Goal: Task Accomplishment & Management: Complete application form

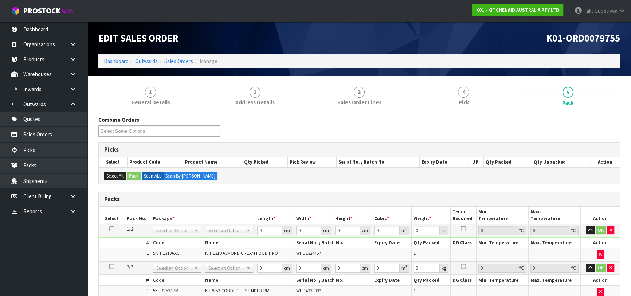
scroll to position [33, 0]
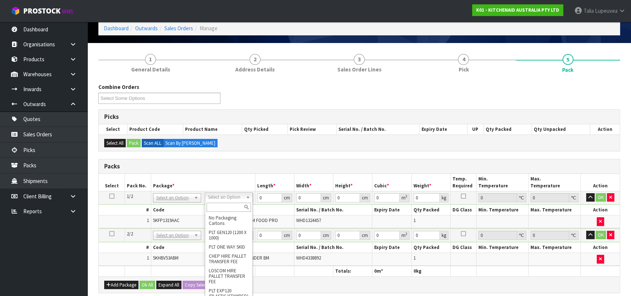
click at [232, 208] on input "text" at bounding box center [229, 207] width 44 height 9
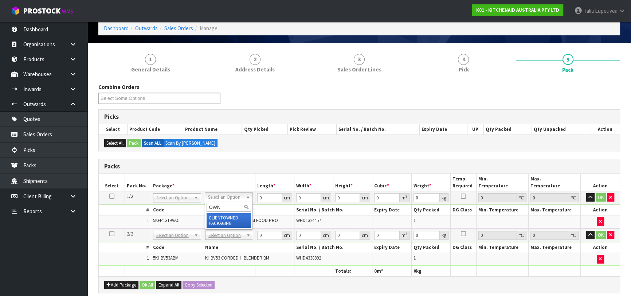
type input "OWN"
type input "6.5"
drag, startPoint x: 262, startPoint y: 196, endPoint x: 254, endPoint y: 197, distance: 8.8
click at [254, 197] on tr "1/2 NONE 007-001 007-002 007-004 007-009 007-013 007-014 007-015 007-017 007-01…" at bounding box center [359, 197] width 521 height 13
type input "50"
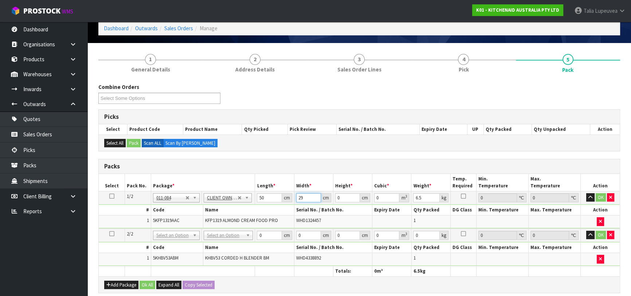
type input "29"
type input "2"
type input "0.0029"
type input "29"
type input "0.04205"
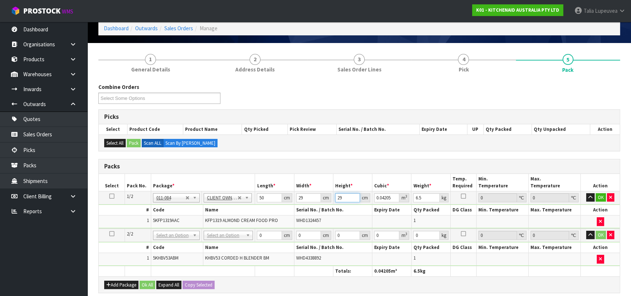
type input "29"
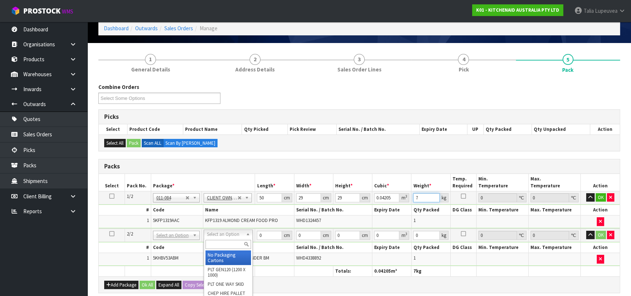
type input "7"
click at [233, 244] on input "text" at bounding box center [228, 244] width 46 height 9
type input "OC"
drag, startPoint x: 214, startPoint y: 255, endPoint x: 243, endPoint y: 247, distance: 30.3
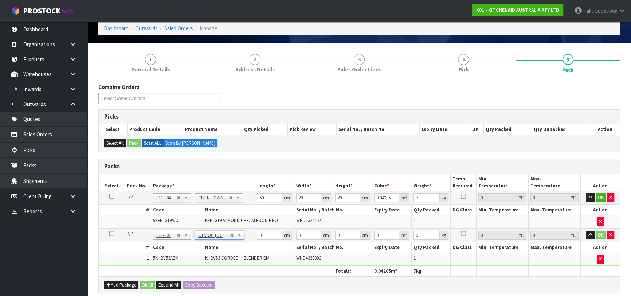
type input "1.3"
drag, startPoint x: 264, startPoint y: 235, endPoint x: 247, endPoint y: 236, distance: 17.1
click at [247, 236] on tr "2/2 NONE 007-001 007-002 007-004 007-009 007-013 007-014 007-015 007-017 007-01…" at bounding box center [359, 234] width 521 height 13
type input "30"
type input "29"
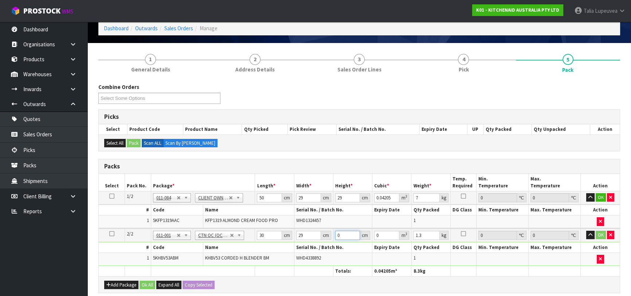
type input "1"
type input "0.00087"
type input "15"
type input "0.01305"
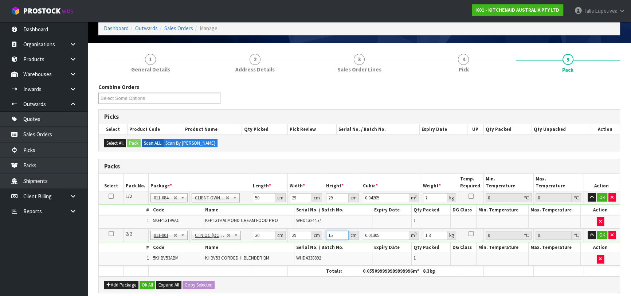
type input "15"
type input "2"
click at [602, 231] on button "OK" at bounding box center [602, 235] width 10 height 9
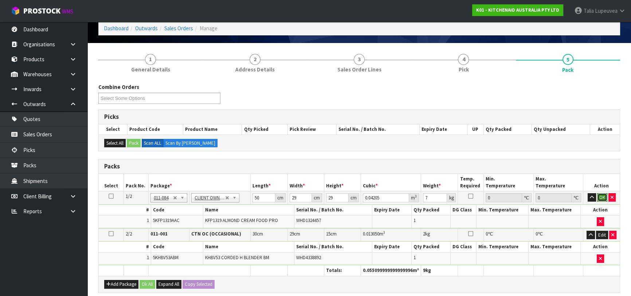
click at [599, 193] on button "OK" at bounding box center [602, 197] width 10 height 9
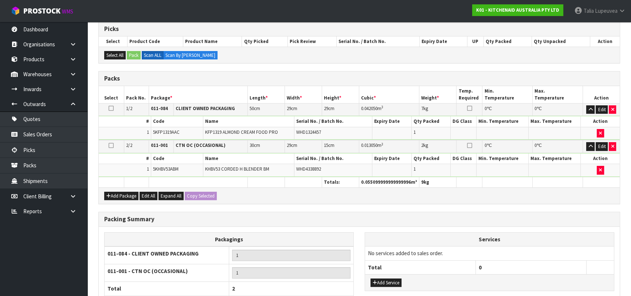
scroll to position [182, 0]
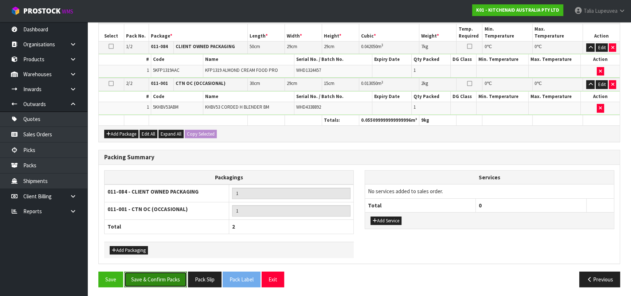
click at [155, 279] on button "Save & Confirm Packs" at bounding box center [155, 279] width 63 height 16
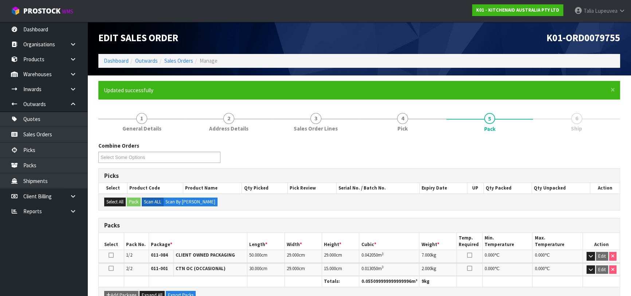
scroll to position [146, 0]
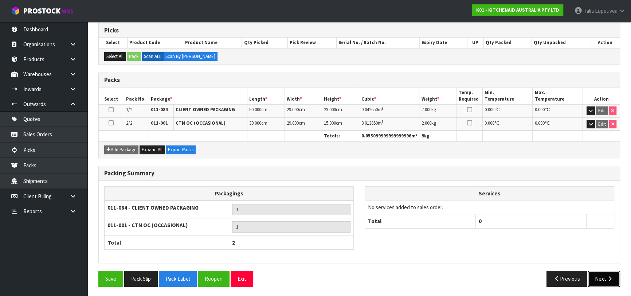
click at [606, 271] on button "Next" at bounding box center [604, 279] width 32 height 16
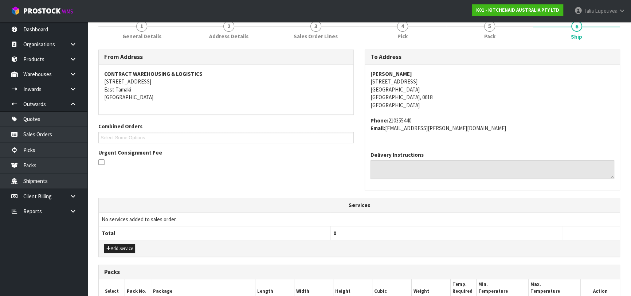
scroll to position [213, 0]
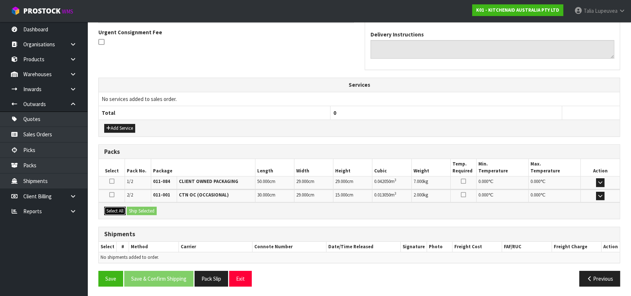
drag, startPoint x: 119, startPoint y: 212, endPoint x: 142, endPoint y: 210, distance: 23.1
click at [120, 212] on button "Select All" at bounding box center [114, 211] width 21 height 9
click at [149, 209] on button "Ship Selected" at bounding box center [142, 211] width 30 height 9
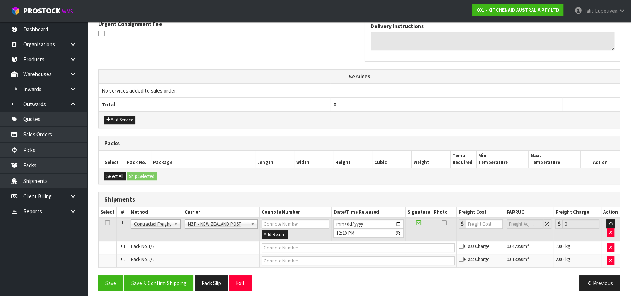
scroll to position [226, 0]
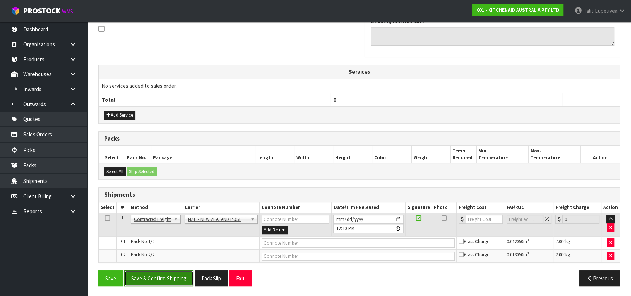
click at [181, 275] on button "Save & Confirm Shipping" at bounding box center [158, 278] width 69 height 16
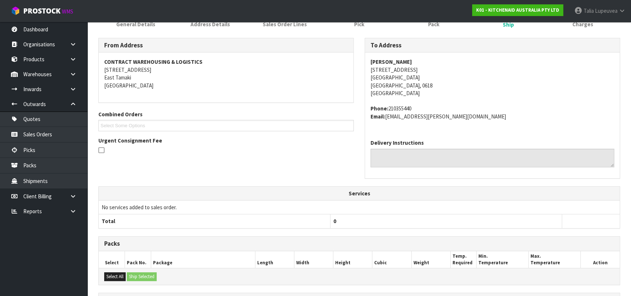
scroll to position [215, 0]
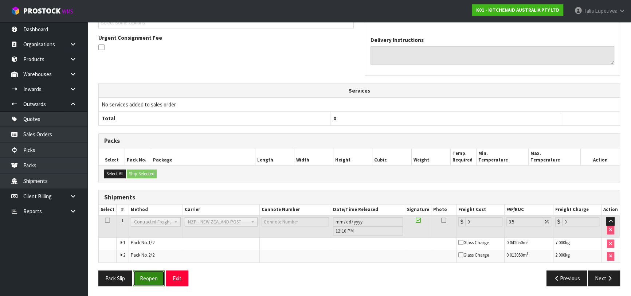
click at [151, 273] on button "Reopen" at bounding box center [149, 278] width 32 height 16
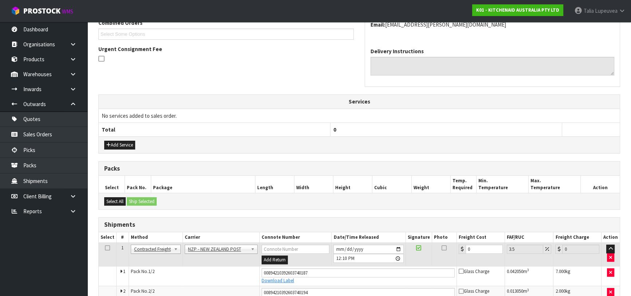
scroll to position [232, 0]
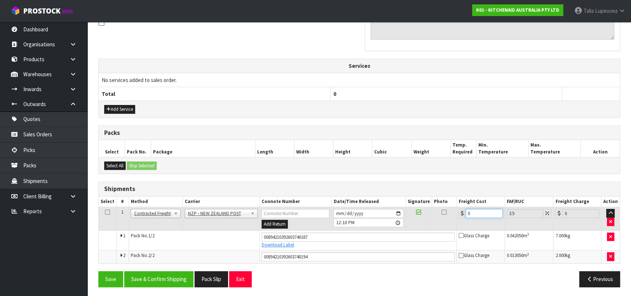
drag, startPoint x: 454, startPoint y: 222, endPoint x: 441, endPoint y: 224, distance: 13.7
click at [440, 226] on tr "1 Client Local Pickup Customer Local Pickup Company Freight Contracted Freight …" at bounding box center [359, 219] width 521 height 24
type input "8"
type input "8.28"
type input "8.6"
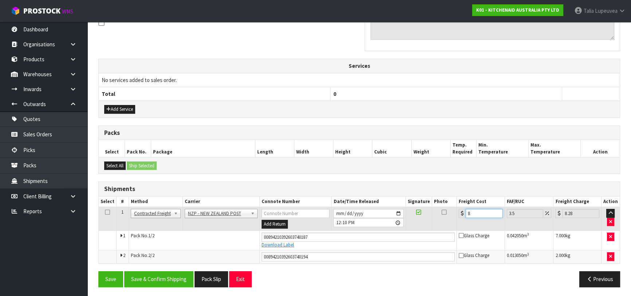
type input "8.9"
type input "8.66"
type input "8.96"
type input "8.66"
click at [153, 275] on button "Save & Confirm Shipping" at bounding box center [158, 279] width 69 height 16
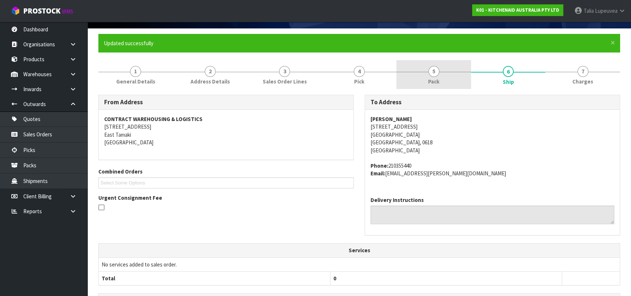
scroll to position [13, 0]
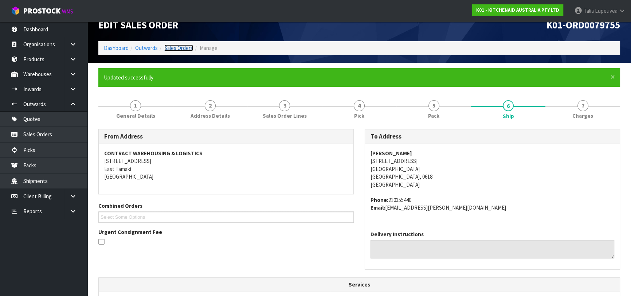
click at [185, 46] on link "Sales Orders" at bounding box center [178, 47] width 29 height 7
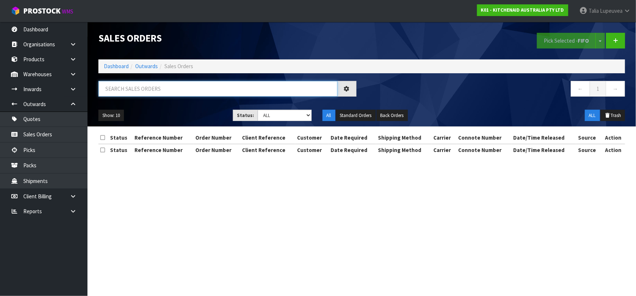
click at [190, 87] on input "text" at bounding box center [217, 89] width 239 height 16
type input "JOB-0414342"
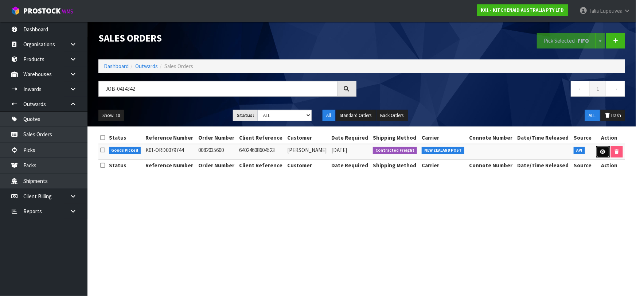
click at [600, 150] on icon at bounding box center [602, 151] width 5 height 5
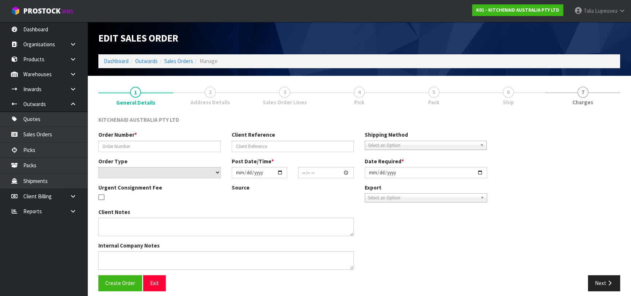
type input "0082035600"
type input "64024608604523"
select select "number:0"
type input "[DATE]"
type input "17:41:13.000"
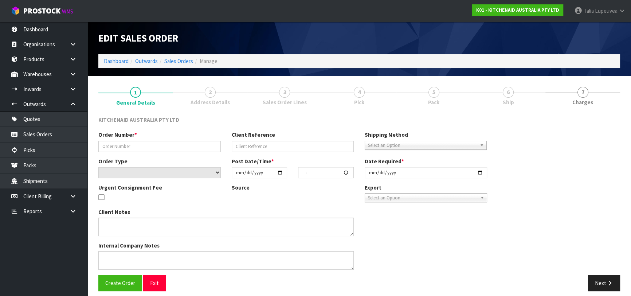
type input "[DATE]"
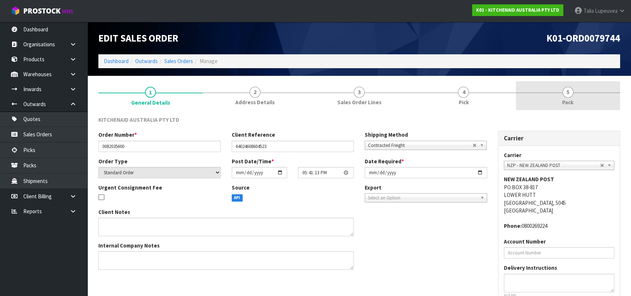
click at [553, 104] on link "5 Pack" at bounding box center [568, 95] width 104 height 29
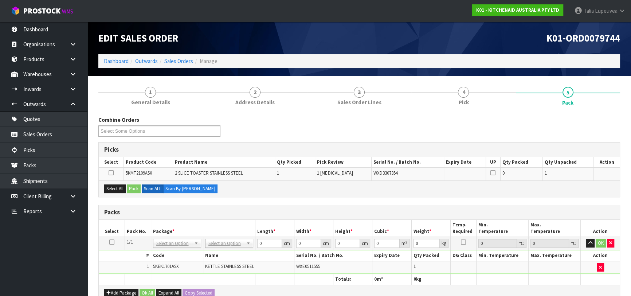
click at [112, 242] on icon at bounding box center [111, 242] width 5 height 0
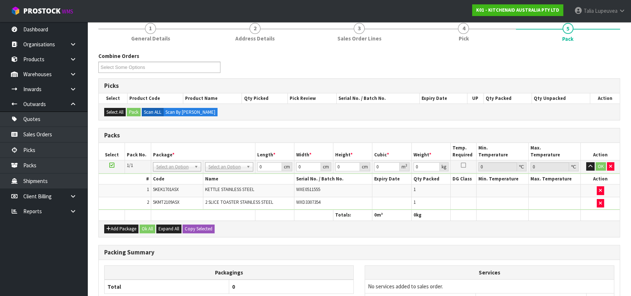
scroll to position [66, 0]
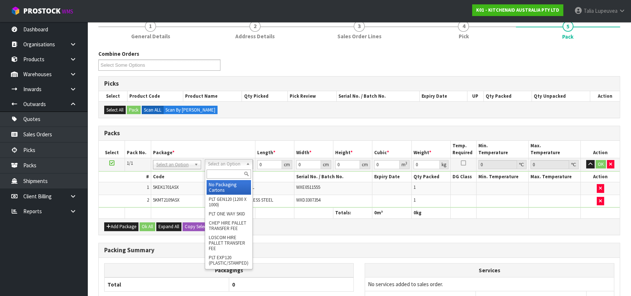
click at [229, 170] on input "text" at bounding box center [229, 173] width 44 height 9
type input "OC"
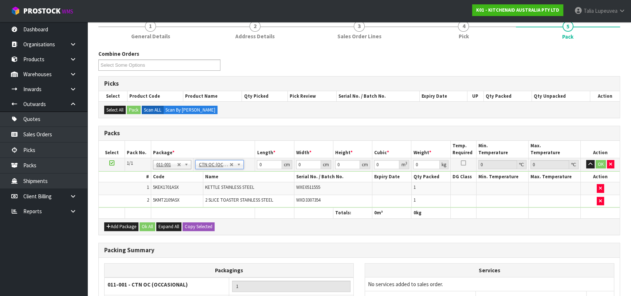
type input "4.75"
drag, startPoint x: 266, startPoint y: 159, endPoint x: 254, endPoint y: 164, distance: 12.9
click at [253, 164] on tr "1/1 NONE 007-001 007-002 007-004 007-009 007-013 007-014 007-015 007-017 007-01…" at bounding box center [359, 164] width 521 height 13
type input "44"
type input "39"
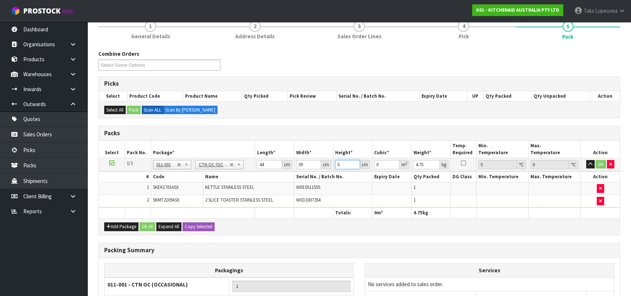
type input "2"
type input "0.003432"
type input "28"
type input "0.048048"
type input "28"
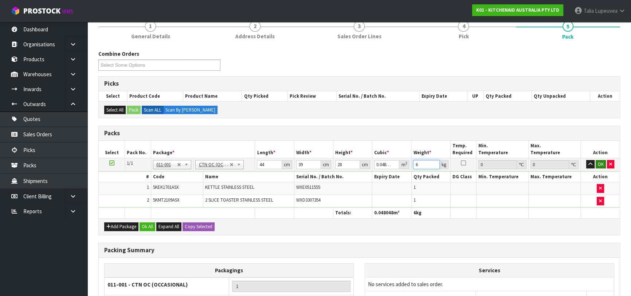
type input "6"
click at [601, 162] on button "OK" at bounding box center [601, 164] width 10 height 9
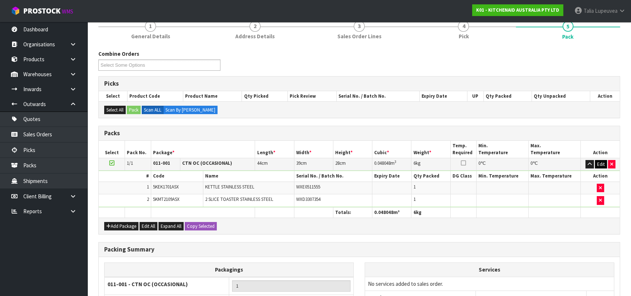
scroll to position [141, 0]
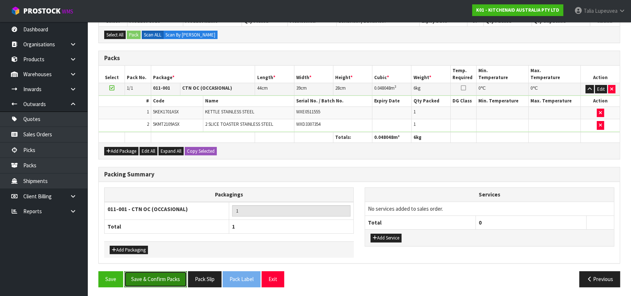
drag, startPoint x: 169, startPoint y: 279, endPoint x: 181, endPoint y: 276, distance: 12.2
click at [169, 279] on button "Save & Confirm Packs" at bounding box center [155, 279] width 63 height 16
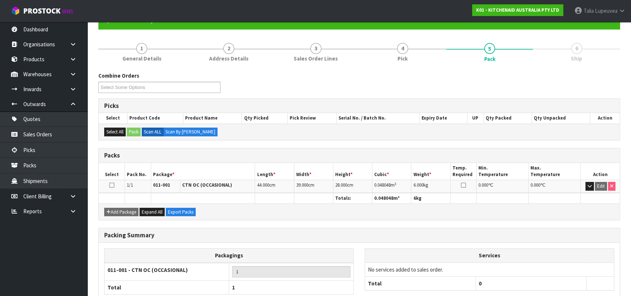
scroll to position [115, 0]
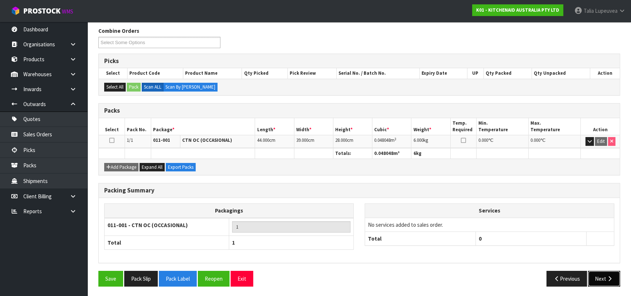
click at [598, 275] on button "Next" at bounding box center [604, 279] width 32 height 16
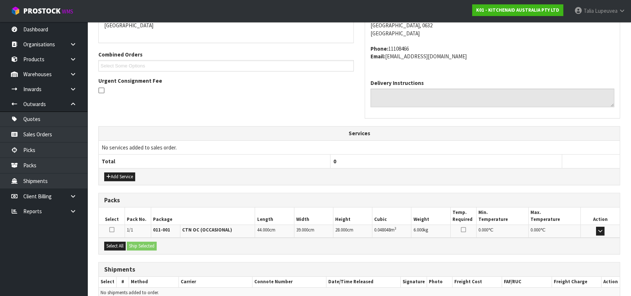
scroll to position [200, 0]
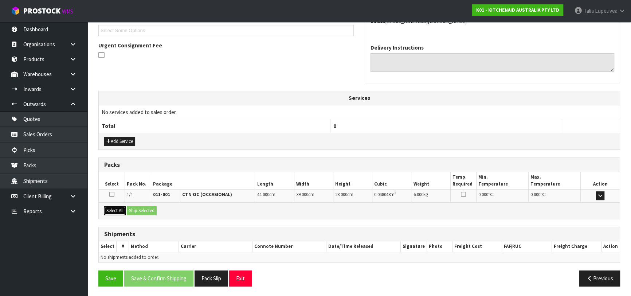
click at [120, 207] on button "Select All" at bounding box center [114, 210] width 21 height 9
click at [149, 212] on button "Ship Selected" at bounding box center [142, 210] width 30 height 9
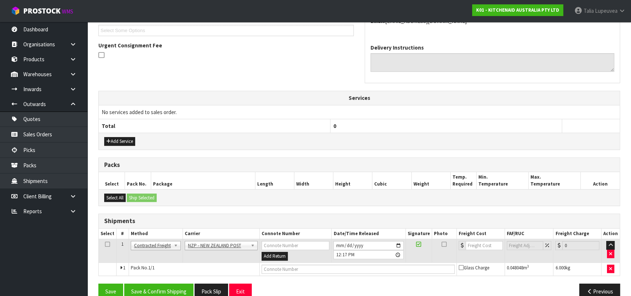
scroll to position [212, 0]
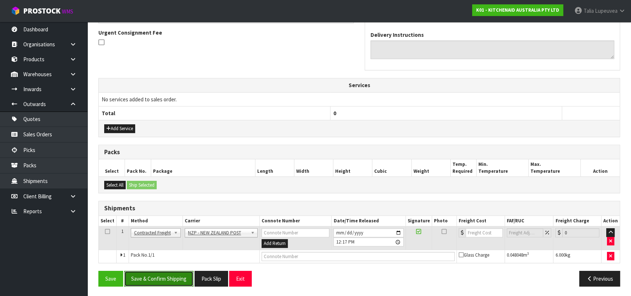
click at [168, 279] on button "Save & Confirm Shipping" at bounding box center [158, 279] width 69 height 16
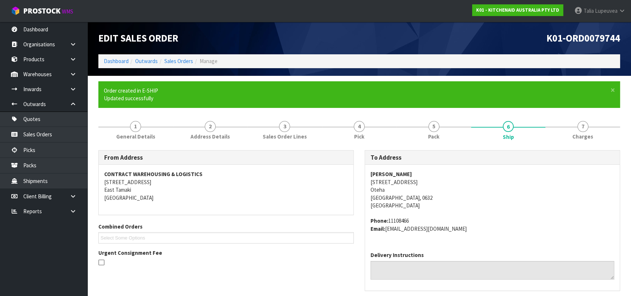
scroll to position [202, 0]
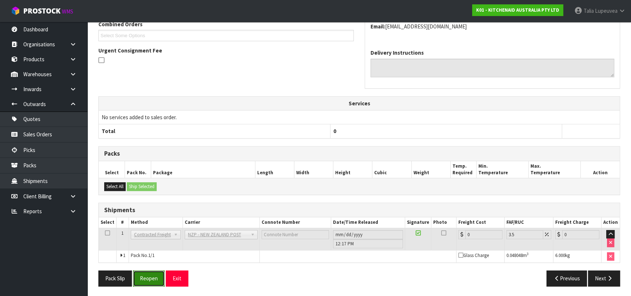
click at [148, 279] on button "Reopen" at bounding box center [149, 278] width 32 height 16
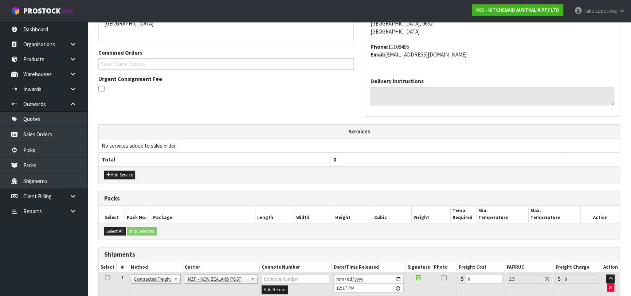
scroll to position [194, 0]
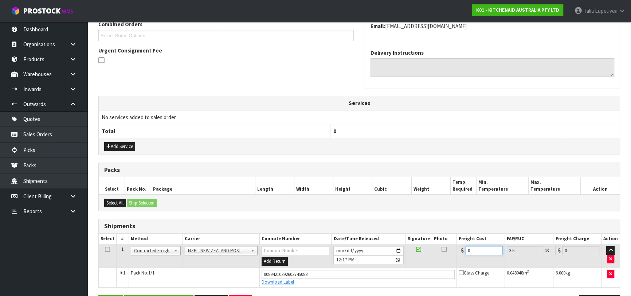
drag, startPoint x: 472, startPoint y: 248, endPoint x: 453, endPoint y: 247, distance: 18.6
click at [441, 254] on tr "1 Client Local Pickup Customer Local Pickup Company Freight Contracted Freight …" at bounding box center [359, 256] width 521 height 24
type input "4"
type input "4.14"
type input "4.3"
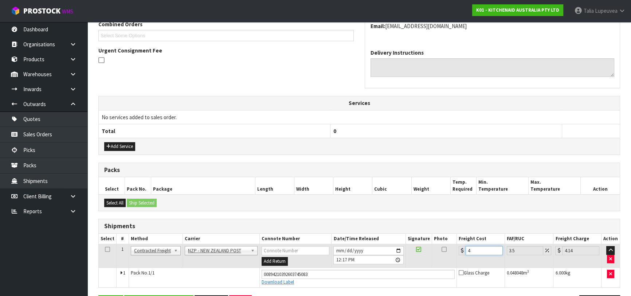
type input "4.45"
type input "4.33"
type input "4.48"
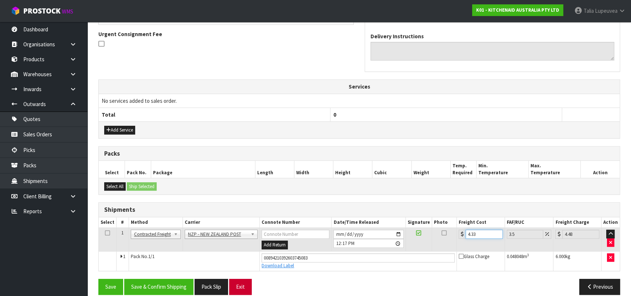
scroll to position [219, 0]
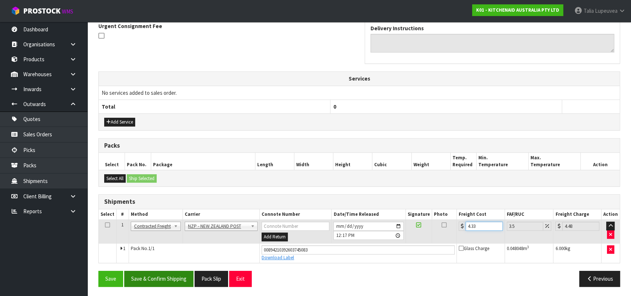
type input "4.33"
click at [178, 274] on button "Save & Confirm Shipping" at bounding box center [158, 279] width 69 height 16
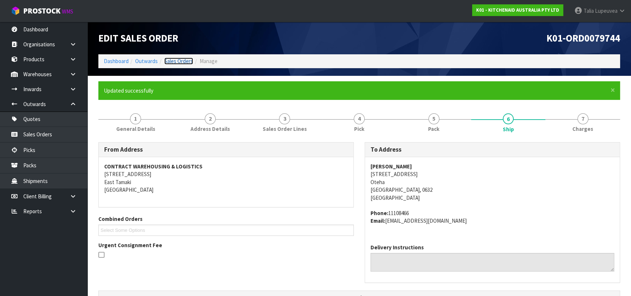
click at [185, 62] on link "Sales Orders" at bounding box center [178, 61] width 29 height 7
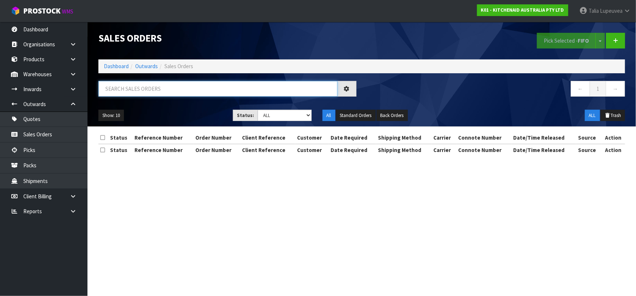
click at [162, 89] on input "text" at bounding box center [217, 89] width 239 height 16
type input "JOB-0414217"
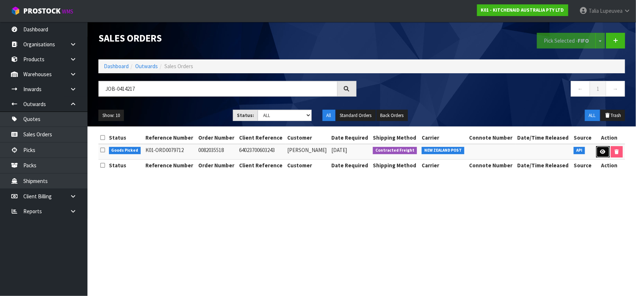
click at [605, 153] on link at bounding box center [602, 152] width 13 height 12
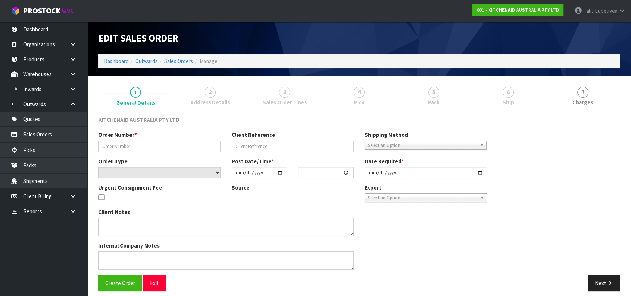
type input "0082035518"
type input "64023700603243"
select select "number:0"
type input "[DATE]"
type input "09:40:34.000"
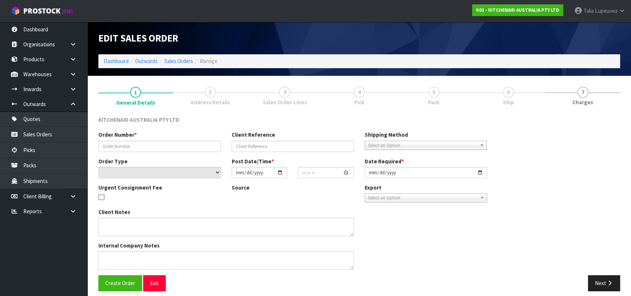
type input "[DATE]"
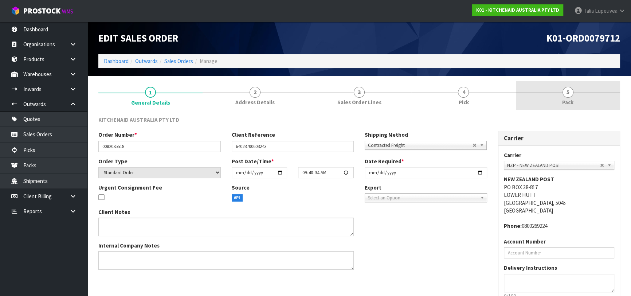
click at [562, 103] on span "Pack" at bounding box center [567, 102] width 11 height 8
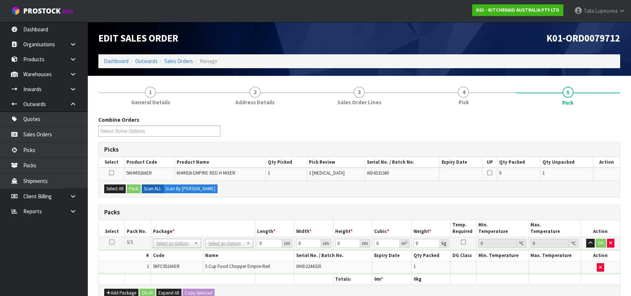
drag, startPoint x: 111, startPoint y: 240, endPoint x: 111, endPoint y: 231, distance: 8.7
click at [112, 237] on td at bounding box center [112, 243] width 26 height 13
click at [110, 242] on icon at bounding box center [111, 242] width 5 height 0
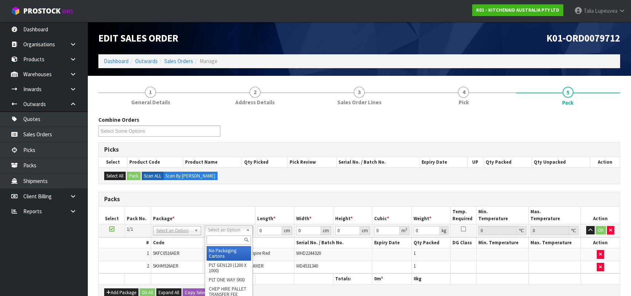
click at [230, 237] on input "text" at bounding box center [229, 239] width 44 height 9
type input "OWN"
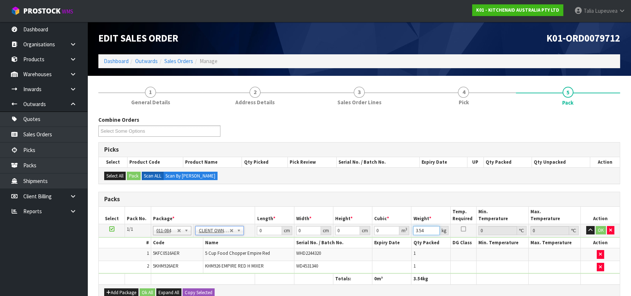
drag, startPoint x: 427, startPoint y: 231, endPoint x: 394, endPoint y: 237, distance: 33.4
click at [394, 237] on tbody "1/1 NONE 007-001 007-002 007-004 007-009 007-013 007-014 007-015 007-017 007-01…" at bounding box center [359, 249] width 521 height 50
type input "4"
drag, startPoint x: 262, startPoint y: 233, endPoint x: 250, endPoint y: 234, distance: 12.4
click at [250, 234] on tr "1/1 NONE 007-001 007-002 007-004 007-009 007-013 007-014 007-015 007-017 007-01…" at bounding box center [359, 230] width 521 height 13
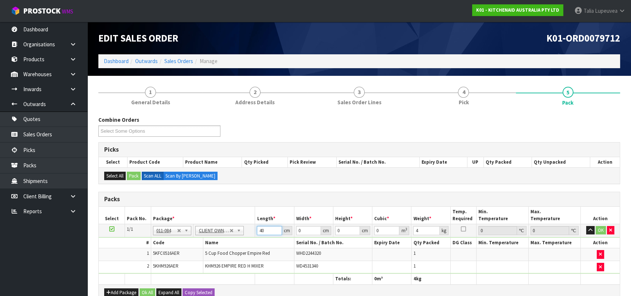
type input "40"
type input "29"
type input "3"
type input "0.00348"
type input "32"
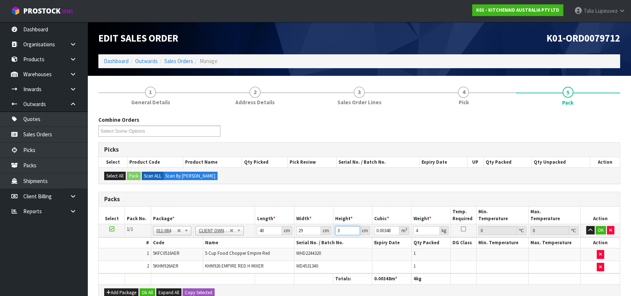
type input "0.03712"
type input "32"
click at [603, 229] on button "OK" at bounding box center [601, 230] width 10 height 9
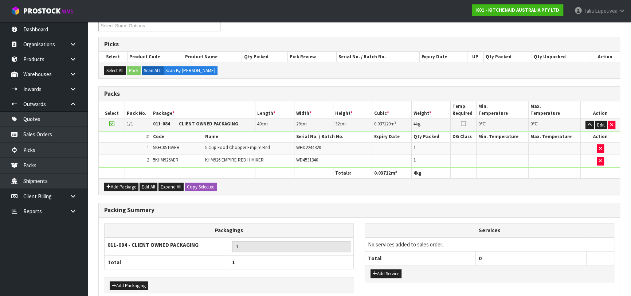
scroll to position [141, 0]
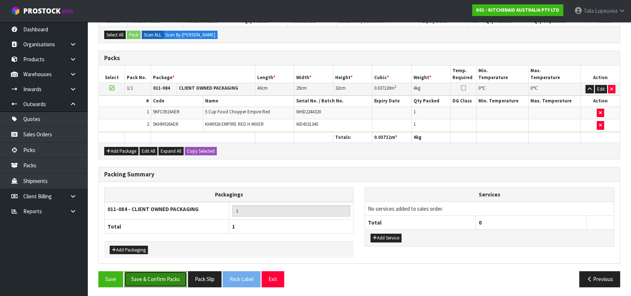
click at [171, 276] on button "Save & Confirm Packs" at bounding box center [155, 279] width 63 height 16
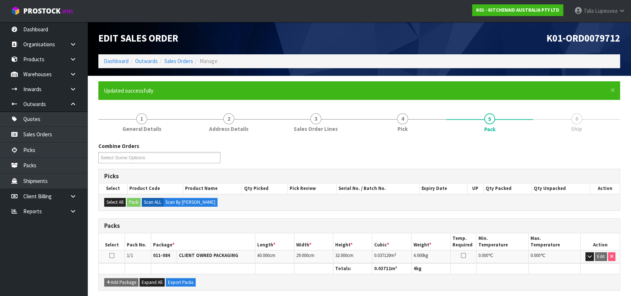
scroll to position [115, 0]
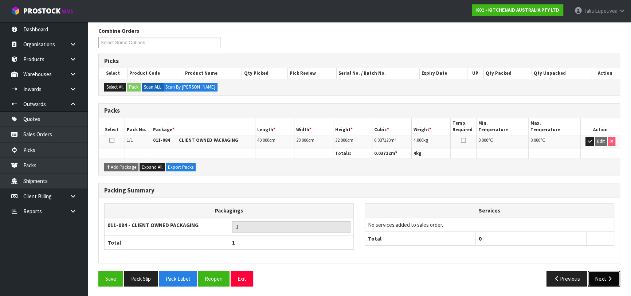
click at [598, 275] on button "Next" at bounding box center [604, 279] width 32 height 16
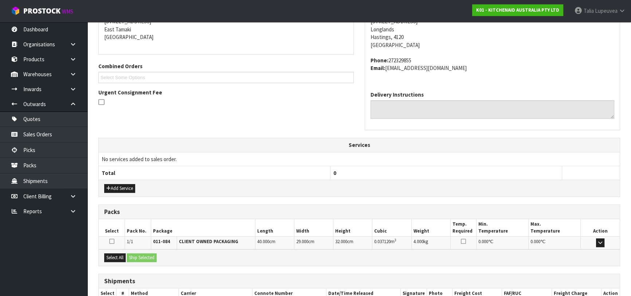
scroll to position [200, 0]
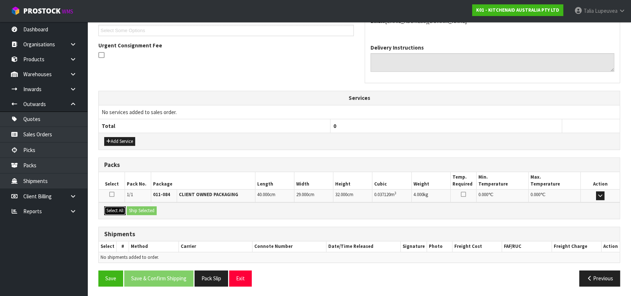
click at [120, 210] on button "Select All" at bounding box center [114, 210] width 21 height 9
click at [136, 208] on button "Ship Selected" at bounding box center [142, 210] width 30 height 9
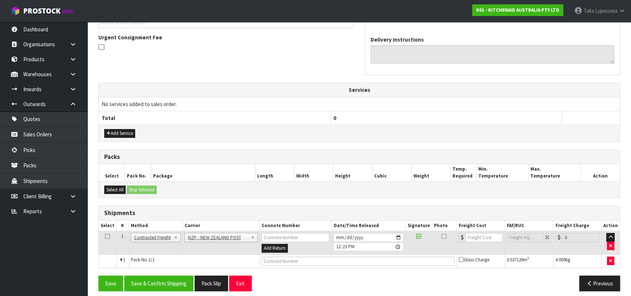
scroll to position [212, 0]
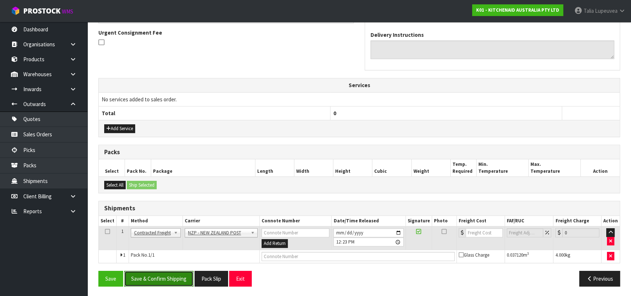
click at [164, 274] on button "Save & Confirm Shipping" at bounding box center [158, 279] width 69 height 16
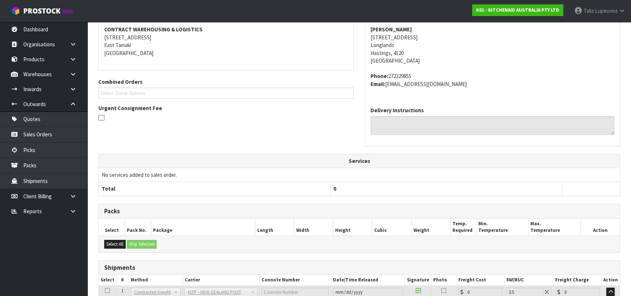
scroll to position [202, 0]
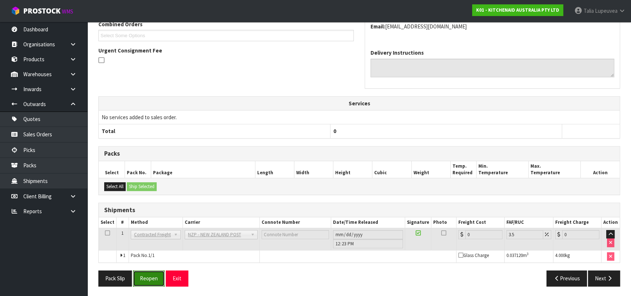
click at [151, 274] on button "Reopen" at bounding box center [149, 278] width 32 height 16
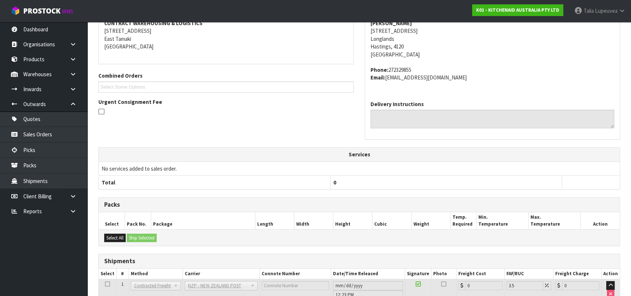
scroll to position [194, 0]
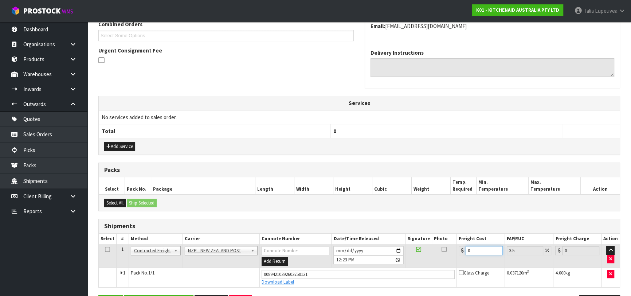
drag, startPoint x: 474, startPoint y: 248, endPoint x: 450, endPoint y: 262, distance: 27.2
click at [448, 262] on tr "1 Client Local Pickup Customer Local Pickup Company Freight Contracted Freight …" at bounding box center [359, 256] width 521 height 24
type input "8"
type input "8.28"
type input "8.4"
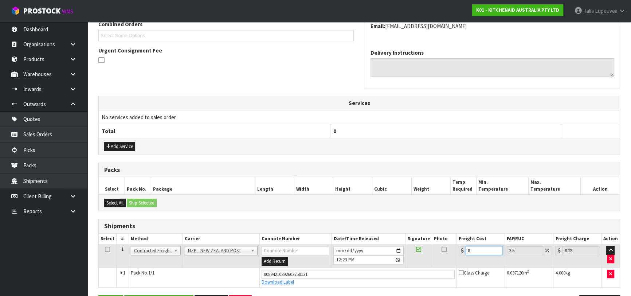
type input "8.69"
type input "8.45"
type input "8.75"
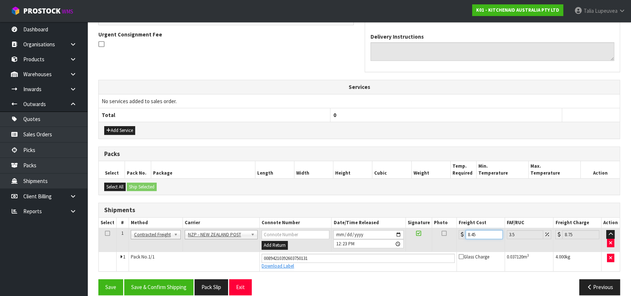
scroll to position [219, 0]
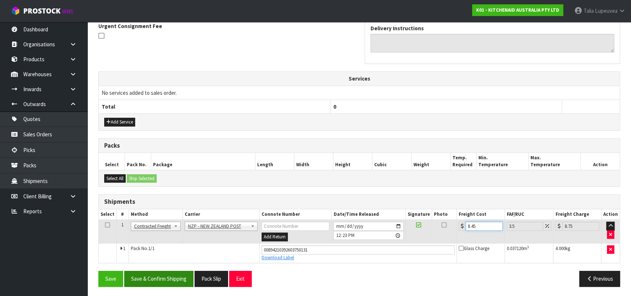
type input "8.45"
click at [157, 280] on button "Save & Confirm Shipping" at bounding box center [158, 279] width 69 height 16
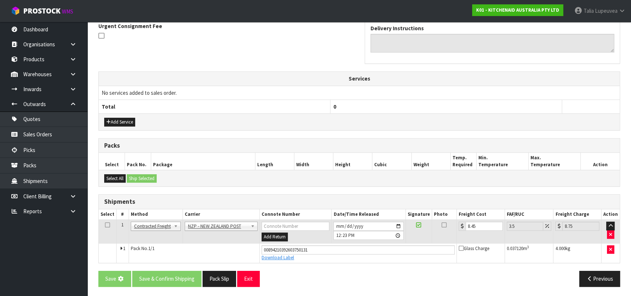
scroll to position [0, 0]
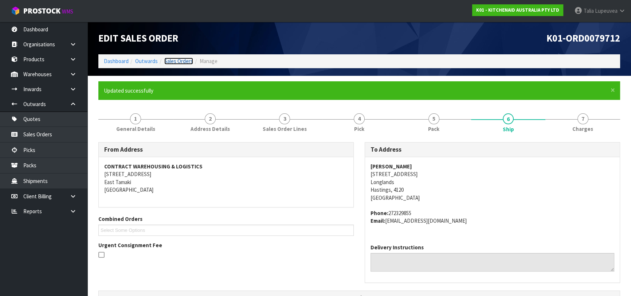
click at [167, 62] on link "Sales Orders" at bounding box center [178, 61] width 29 height 7
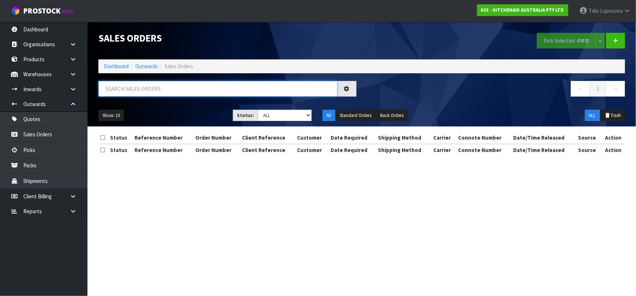
click at [175, 92] on input "text" at bounding box center [217, 89] width 239 height 16
type input "JOB-0414336"
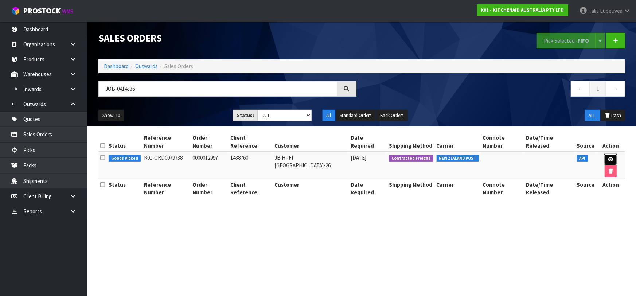
click at [608, 157] on icon at bounding box center [610, 159] width 5 height 5
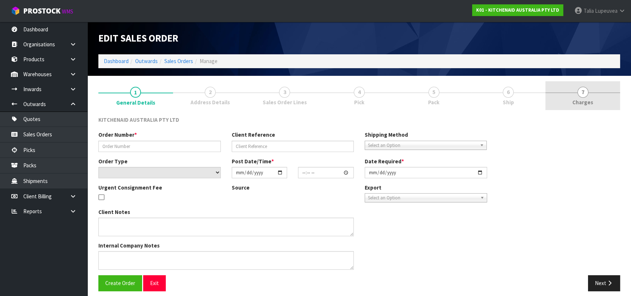
type input "0000012997"
type input "1438760"
select select "number:0"
type input "[DATE]"
type input "17:33:29.000"
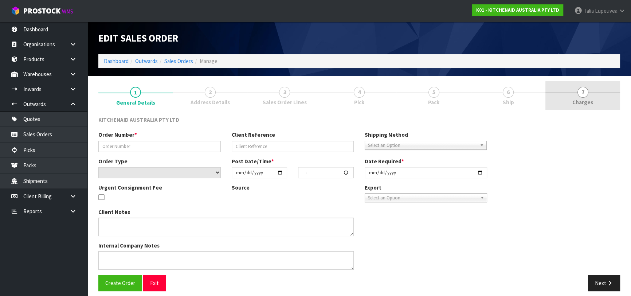
type input "[DATE]"
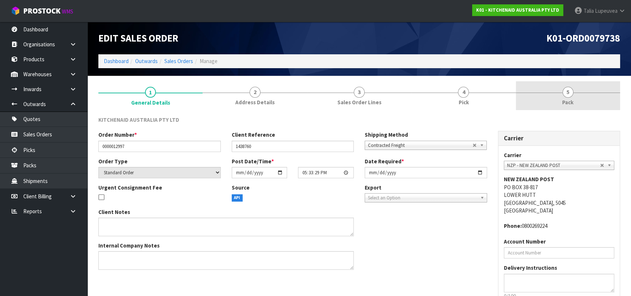
click at [568, 101] on span "Pack" at bounding box center [567, 102] width 11 height 8
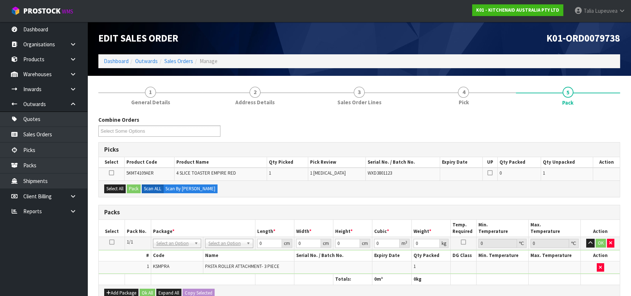
click at [110, 242] on icon at bounding box center [111, 242] width 5 height 0
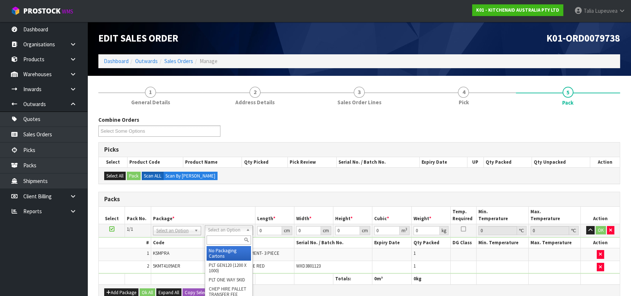
click at [231, 236] on input "text" at bounding box center [229, 239] width 44 height 9
type input "OC"
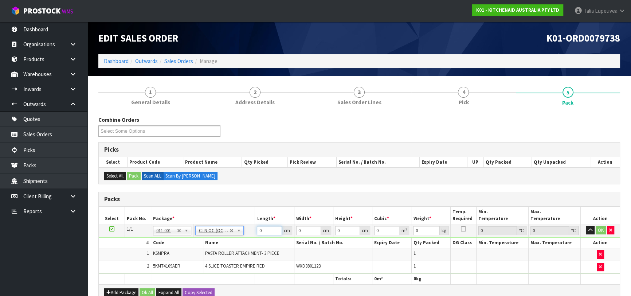
type input "8.05"
drag, startPoint x: 271, startPoint y: 229, endPoint x: 250, endPoint y: 231, distance: 21.5
click at [250, 231] on tr "1/1 NONE 007-001 007-002 007-004 007-009 007-013 007-014 007-015 007-017 007-01…" at bounding box center [359, 230] width 521 height 13
type input "51"
type input "37"
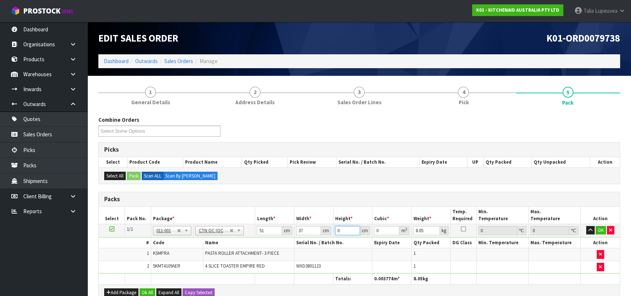
type input "2"
type input "0.003774"
type input "28"
type input "0.052836"
type input "28"
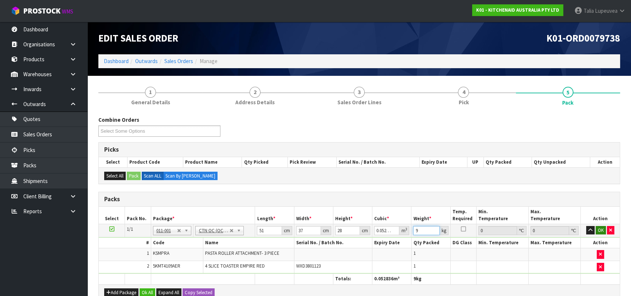
type input "9"
click at [597, 229] on button "OK" at bounding box center [601, 230] width 10 height 9
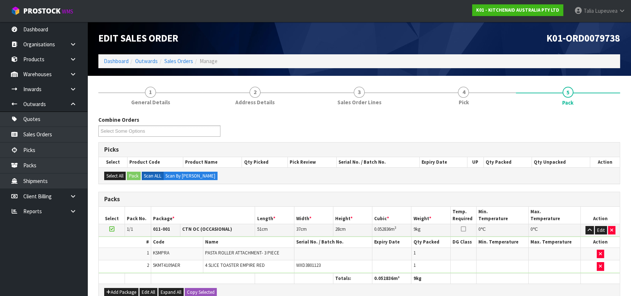
scroll to position [141, 0]
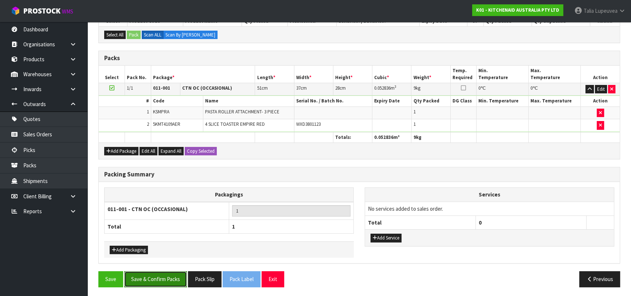
click at [178, 281] on button "Save & Confirm Packs" at bounding box center [155, 279] width 63 height 16
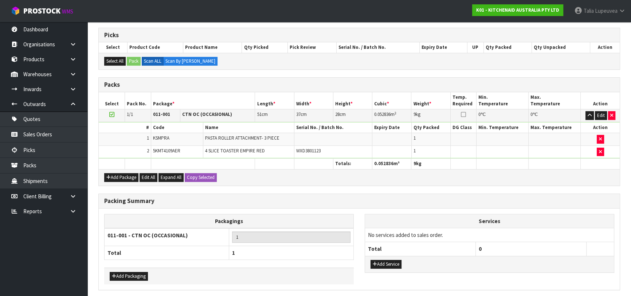
scroll to position [0, 0]
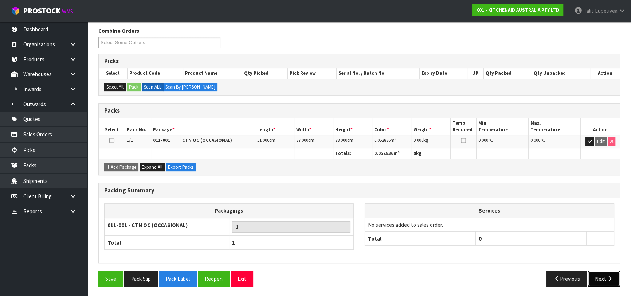
click at [604, 279] on button "Next" at bounding box center [604, 279] width 32 height 16
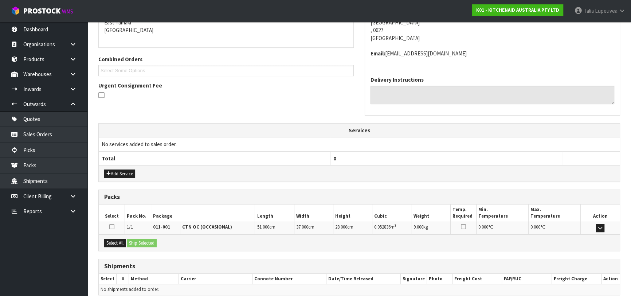
scroll to position [192, 0]
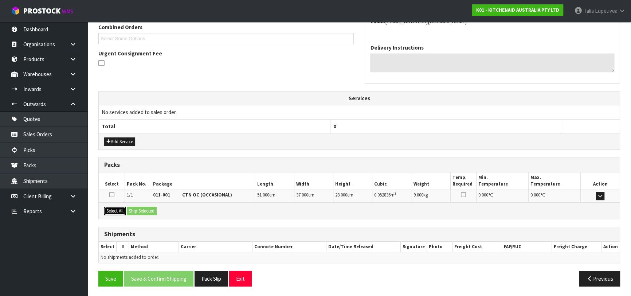
click at [113, 209] on button "Select All" at bounding box center [114, 211] width 21 height 9
click at [142, 208] on button "Ship Selected" at bounding box center [142, 211] width 30 height 9
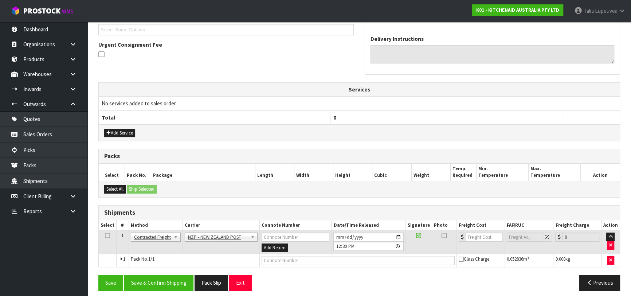
scroll to position [205, 0]
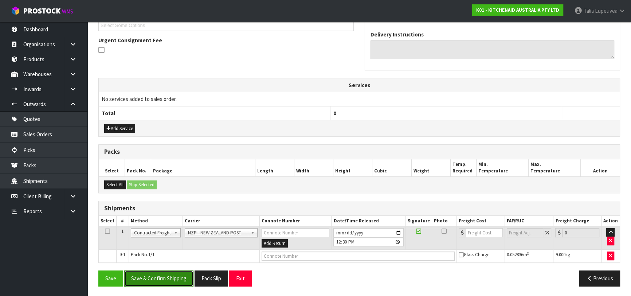
click at [177, 271] on button "Save & Confirm Shipping" at bounding box center [158, 278] width 69 height 16
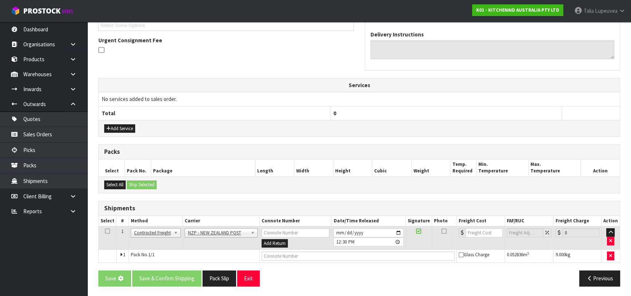
scroll to position [0, 0]
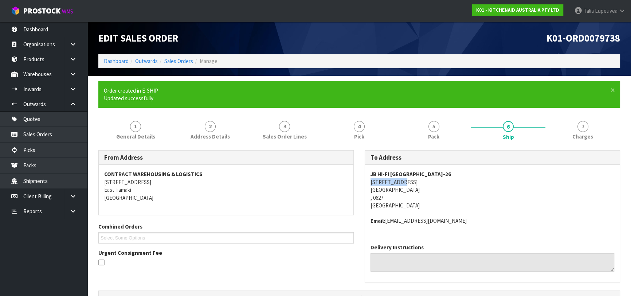
drag, startPoint x: 370, startPoint y: 184, endPoint x: 400, endPoint y: 184, distance: 29.9
click at [400, 184] on div "JB HI-[GEOGRAPHIC_DATA]-[STREET_ADDRESS] Email: [EMAIL_ADDRESS][DOMAIN_NAME]" at bounding box center [492, 201] width 255 height 73
copy address "[STREET_ADDRESS]"
drag, startPoint x: 373, startPoint y: 175, endPoint x: 437, endPoint y: 179, distance: 63.5
click at [437, 179] on address "JB HI-FI [GEOGRAPHIC_DATA]-[STREET_ADDRESS]" at bounding box center [492, 189] width 244 height 39
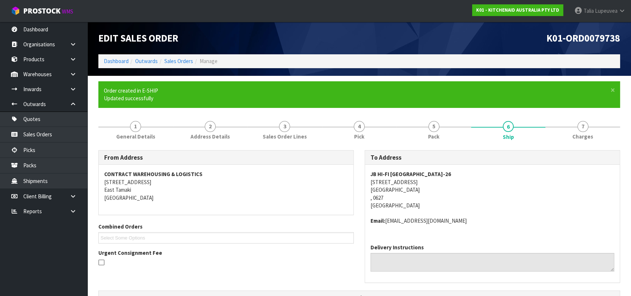
drag, startPoint x: 427, startPoint y: 192, endPoint x: 408, endPoint y: 183, distance: 20.9
click at [426, 190] on address "JB HI-FI [GEOGRAPHIC_DATA]-[STREET_ADDRESS]" at bounding box center [492, 189] width 244 height 39
drag, startPoint x: 379, startPoint y: 173, endPoint x: 433, endPoint y: 180, distance: 55.1
click at [433, 180] on address "JB HI-FI [GEOGRAPHIC_DATA]-[STREET_ADDRESS]" at bounding box center [492, 189] width 244 height 39
copy address "JB HI-FI [GEOGRAPHIC_DATA]-[STREET_ADDRESS]"
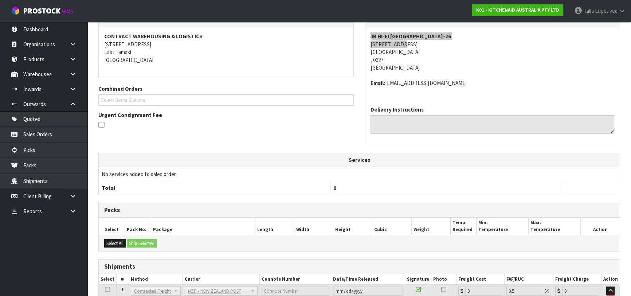
scroll to position [194, 0]
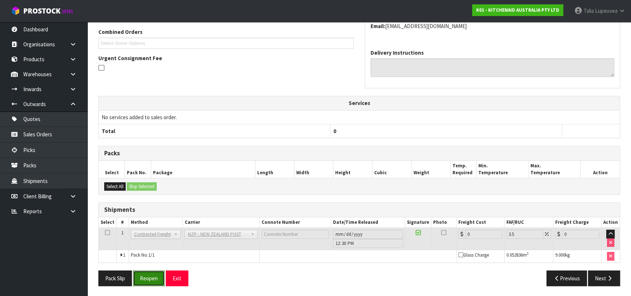
click at [149, 281] on button "Reopen" at bounding box center [149, 278] width 32 height 16
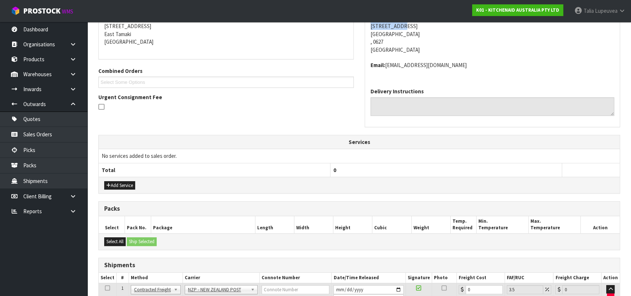
scroll to position [186, 0]
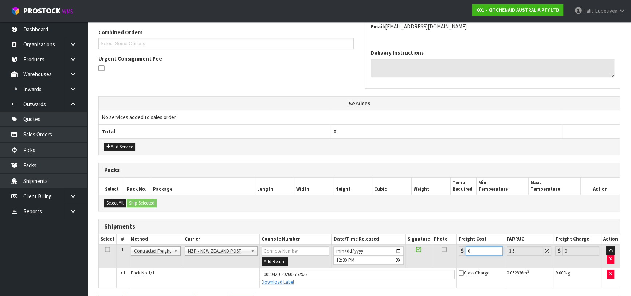
drag, startPoint x: 479, startPoint y: 251, endPoint x: 429, endPoint y: 275, distance: 55.7
click at [436, 273] on tbody "1 Client Local Pickup Customer Local Pickup Company Freight Contracted Freight …" at bounding box center [359, 265] width 521 height 43
type input "4"
type input "4.14"
type input "4.3"
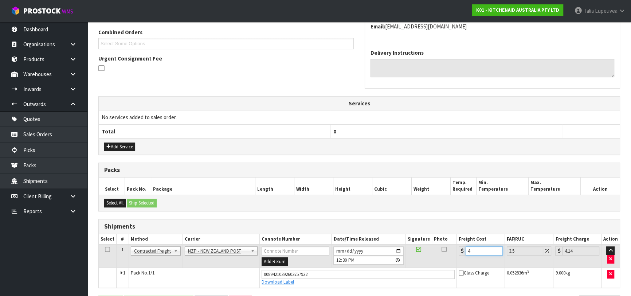
type input "4.45"
type input "4.33"
type input "4.48"
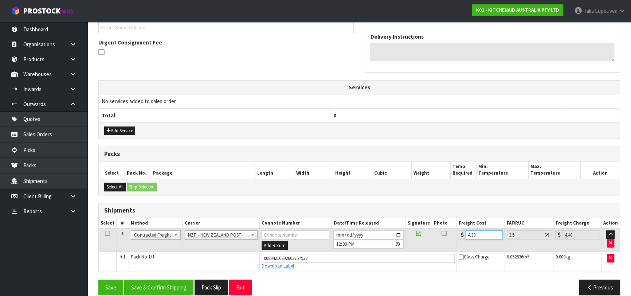
scroll to position [211, 0]
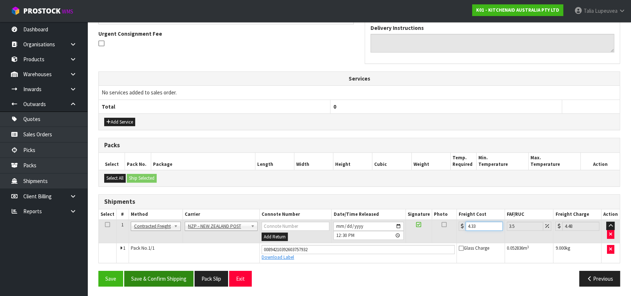
type input "4.33"
click at [184, 278] on button "Save & Confirm Shipping" at bounding box center [158, 279] width 69 height 16
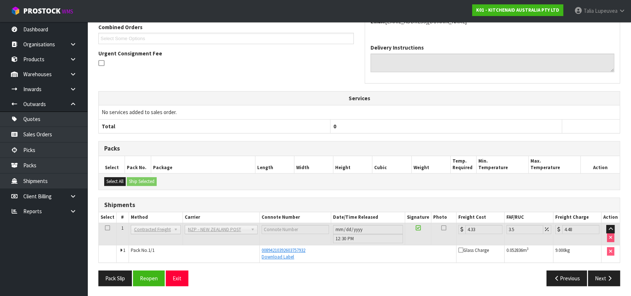
scroll to position [0, 0]
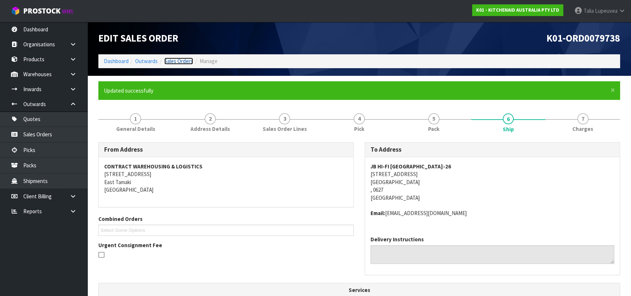
click at [182, 62] on link "Sales Orders" at bounding box center [178, 61] width 29 height 7
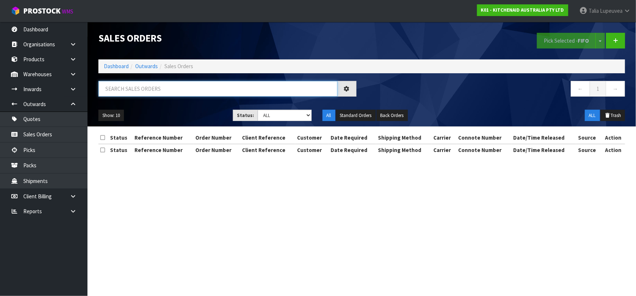
click at [254, 89] on input "text" at bounding box center [217, 89] width 239 height 16
type input "JOB-0414326"
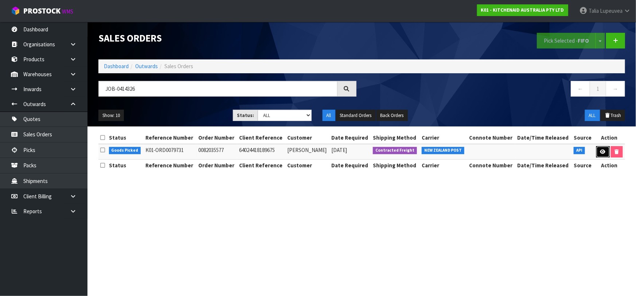
click at [600, 148] on link at bounding box center [602, 152] width 13 height 12
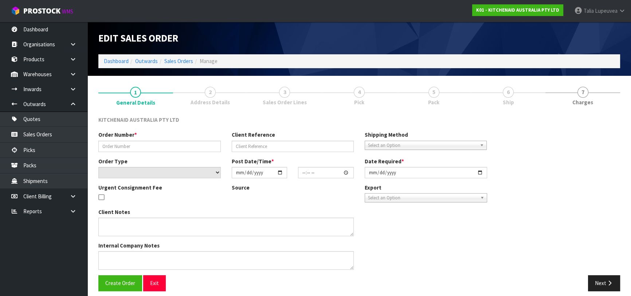
type input "0082035577"
type input "64024418189675"
select select "number:0"
type input "[DATE]"
type input "15:42:27.000"
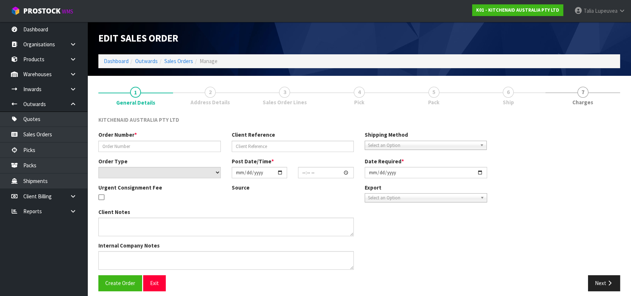
type input "[DATE]"
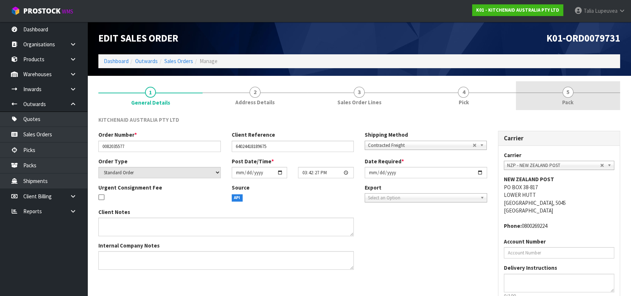
click at [552, 99] on link "5 Pack" at bounding box center [568, 95] width 104 height 29
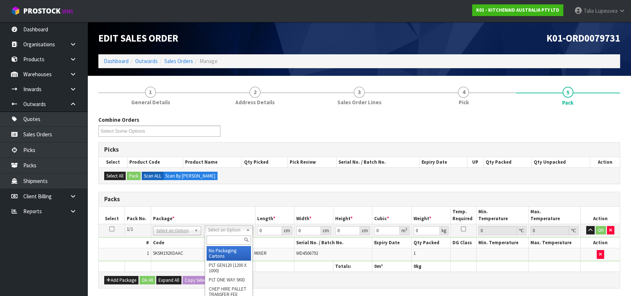
click at [224, 236] on input "text" at bounding box center [229, 239] width 44 height 9
type input "OWN"
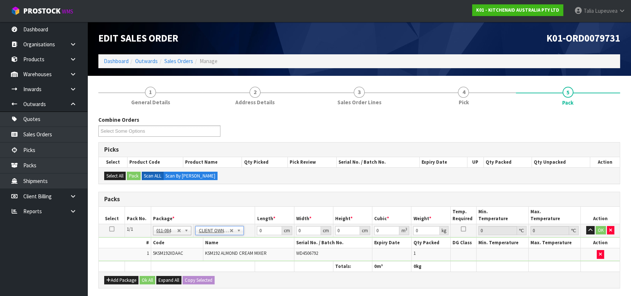
type input "11.4"
drag, startPoint x: 263, startPoint y: 231, endPoint x: 251, endPoint y: 233, distance: 12.6
click at [251, 233] on tr "1/1 NONE 007-001 007-002 007-004 007-009 007-013 007-014 007-015 007-017 007-01…" at bounding box center [359, 230] width 521 height 13
type input "42"
type input "29"
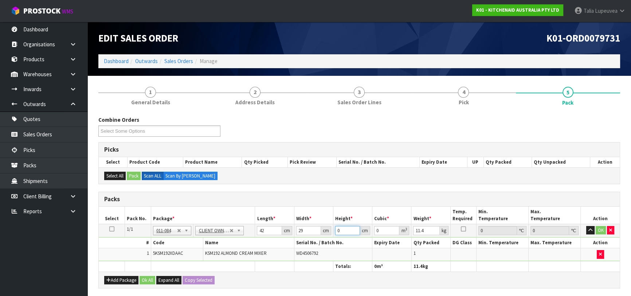
type input "4"
type input "0.004872"
type input "43"
type input "0.052374"
type input "43"
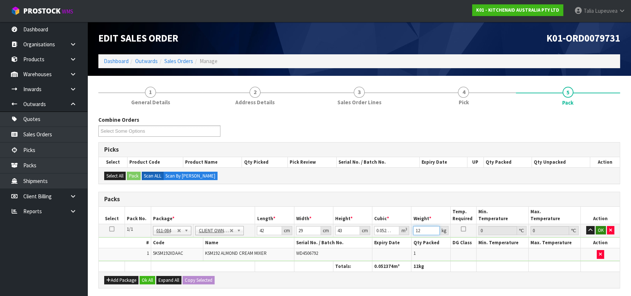
type input "12"
click at [599, 231] on button "OK" at bounding box center [601, 230] width 10 height 9
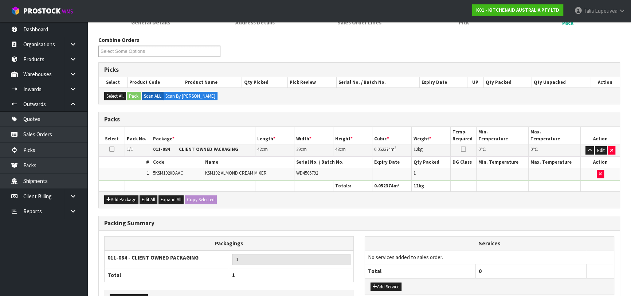
scroll to position [128, 0]
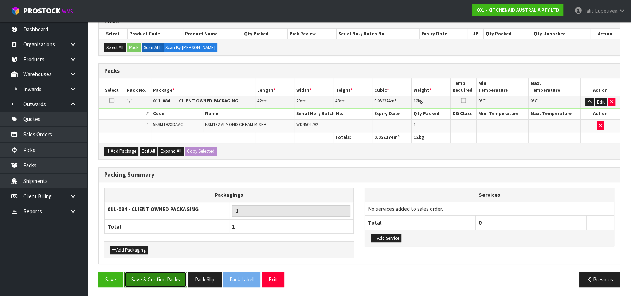
click at [170, 271] on button "Save & Confirm Packs" at bounding box center [155, 279] width 63 height 16
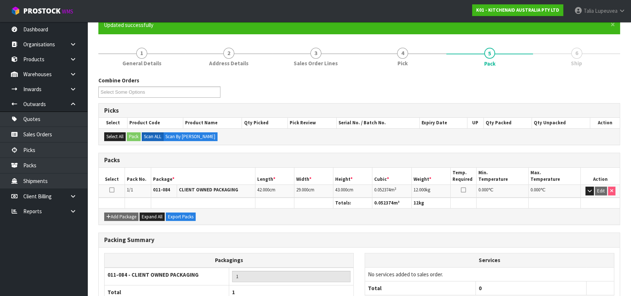
scroll to position [115, 0]
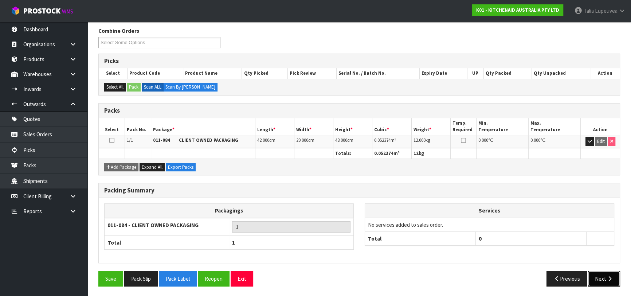
click at [596, 275] on button "Next" at bounding box center [604, 279] width 32 height 16
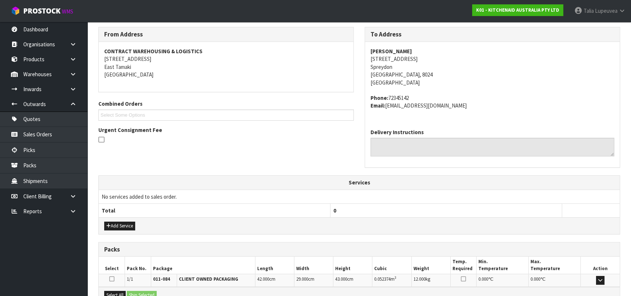
scroll to position [200, 0]
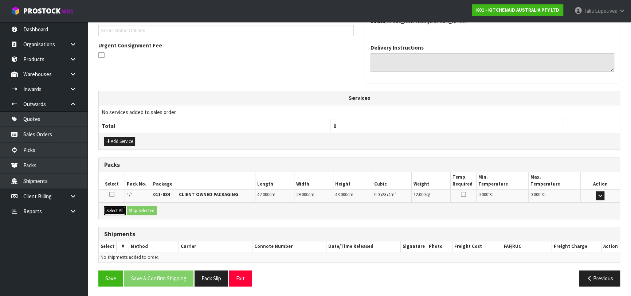
drag, startPoint x: 119, startPoint y: 210, endPoint x: 135, endPoint y: 208, distance: 16.2
click at [121, 210] on button "Select All" at bounding box center [114, 210] width 21 height 9
click at [140, 208] on button "Ship Selected" at bounding box center [142, 210] width 30 height 9
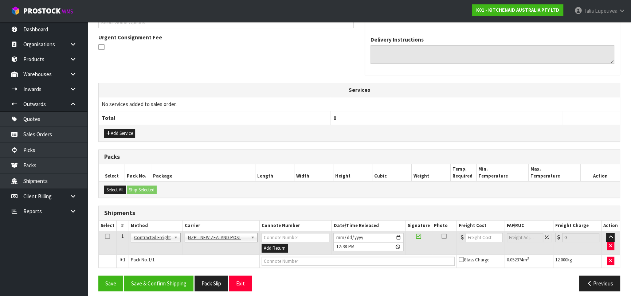
scroll to position [212, 0]
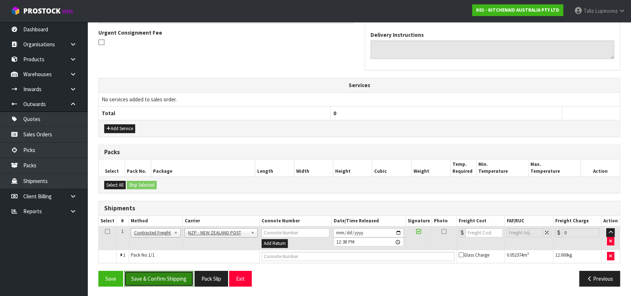
click at [171, 279] on button "Save & Confirm Shipping" at bounding box center [158, 279] width 69 height 16
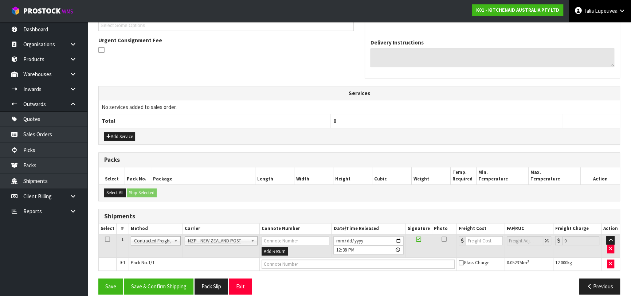
scroll to position [0, 0]
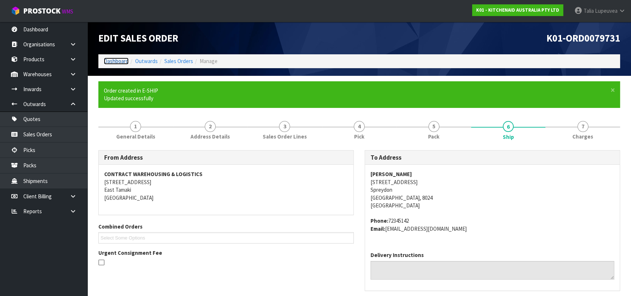
click at [110, 61] on link "Dashboard" at bounding box center [116, 61] width 25 height 7
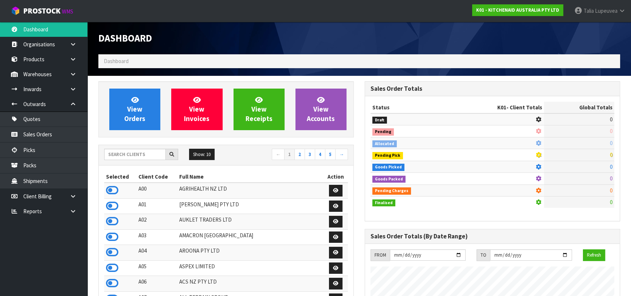
scroll to position [551, 266]
click at [133, 160] on div "Show: 10 5 10 25 50 ← 1 2 3 4 5 →" at bounding box center [226, 155] width 255 height 13
click at [135, 154] on input "text" at bounding box center [135, 154] width 62 height 11
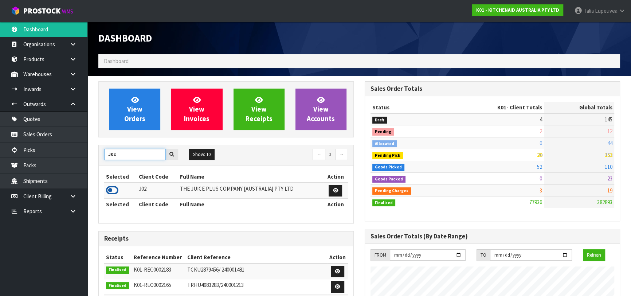
type input "J02"
click at [114, 192] on icon at bounding box center [112, 190] width 12 height 11
click at [105, 164] on div "J02 Show: 10 5 10 25 50 ← 1 → Selected Client Code Full Name Action J02 THE JUI…" at bounding box center [225, 184] width 255 height 79
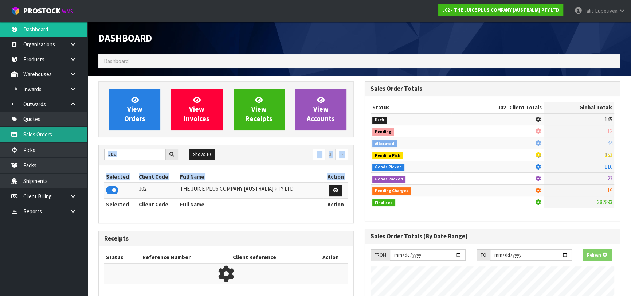
click at [70, 135] on link "Sales Orders" at bounding box center [43, 134] width 87 height 15
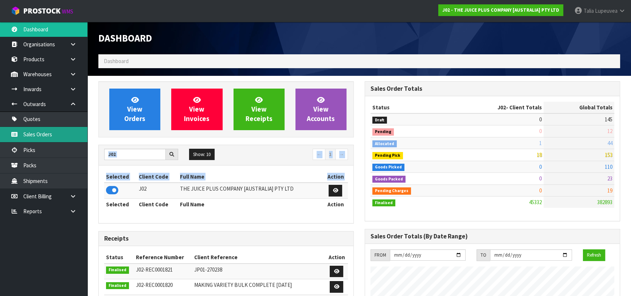
scroll to position [551, 266]
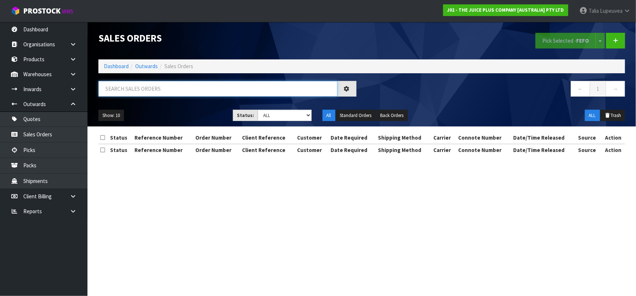
click at [168, 91] on input "text" at bounding box center [217, 89] width 239 height 16
type input "JOB-0414367"
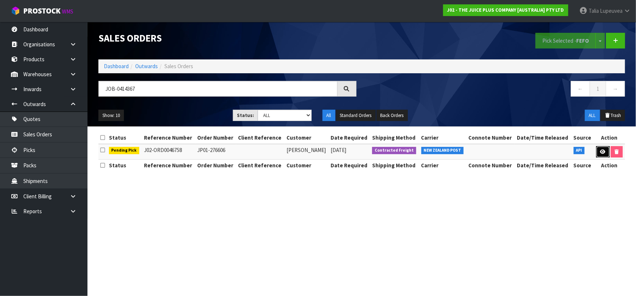
click at [605, 153] on link at bounding box center [602, 152] width 13 height 12
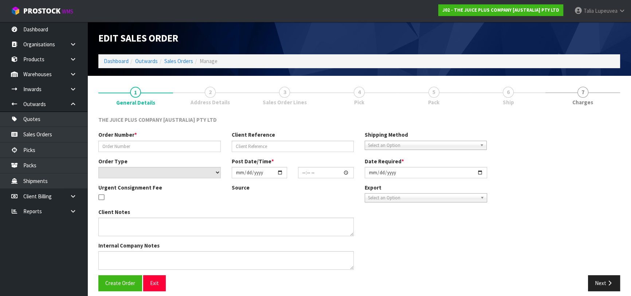
type input "JP01-276606"
select select "number:0"
type input "[DATE]"
type input "03:21:06.000"
type input "[DATE]"
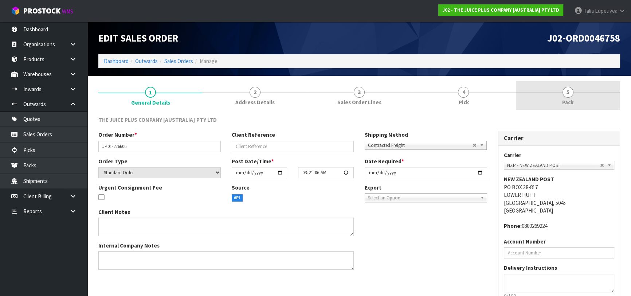
click at [572, 95] on link "5 Pack" at bounding box center [568, 95] width 104 height 29
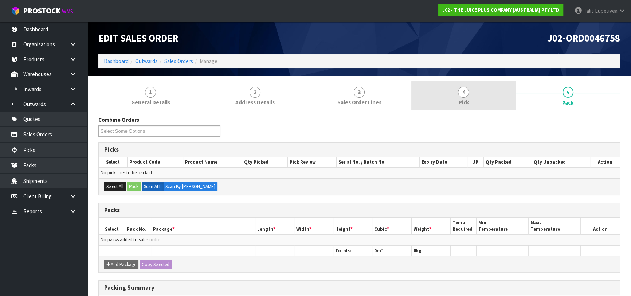
click at [461, 101] on span "Pick" at bounding box center [463, 102] width 10 height 8
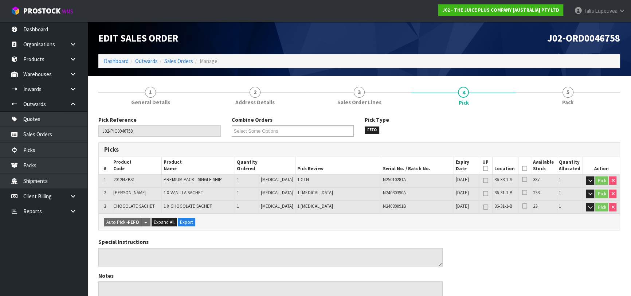
click at [523, 168] on icon at bounding box center [524, 168] width 5 height 0
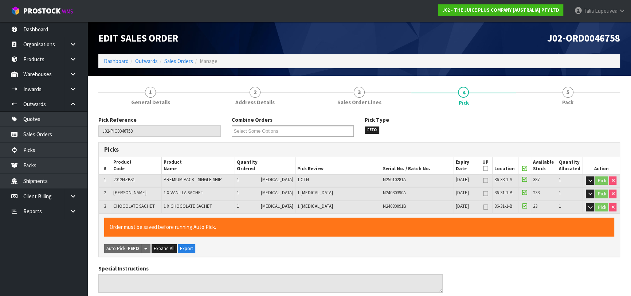
scroll to position [235, 0]
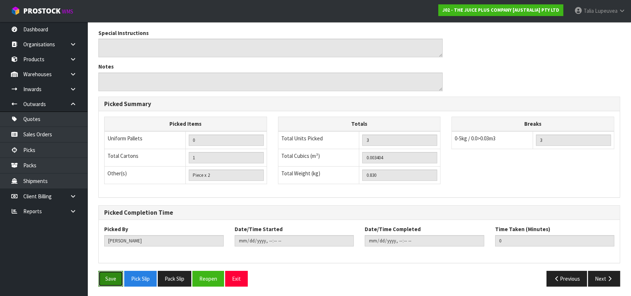
click at [113, 277] on button "Save" at bounding box center [110, 279] width 25 height 16
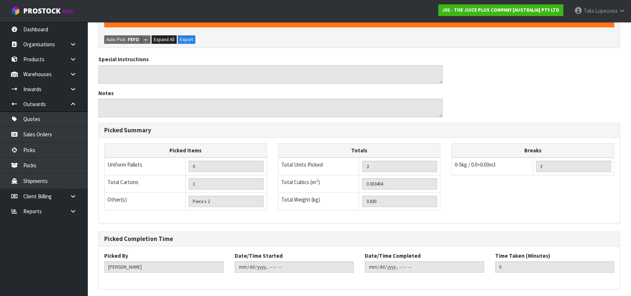
scroll to position [0, 0]
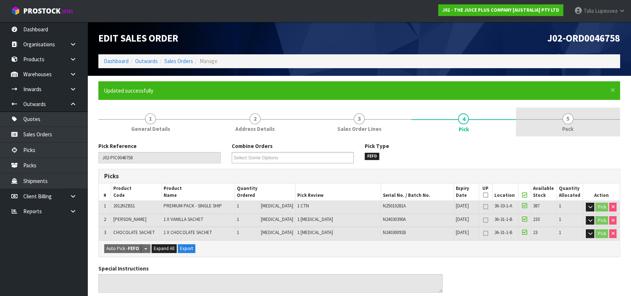
click at [557, 119] on link "5 Pack" at bounding box center [568, 121] width 104 height 29
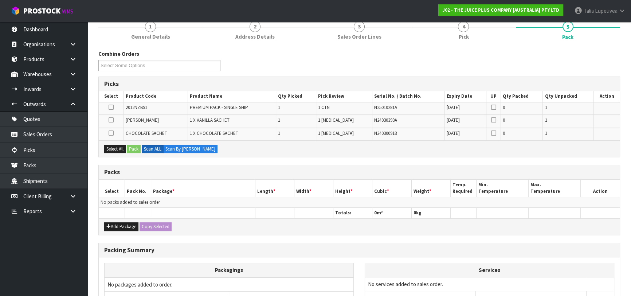
scroll to position [99, 0]
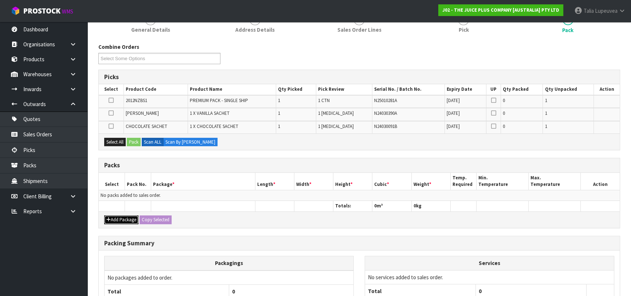
click at [107, 215] on button "Add Package" at bounding box center [121, 219] width 34 height 9
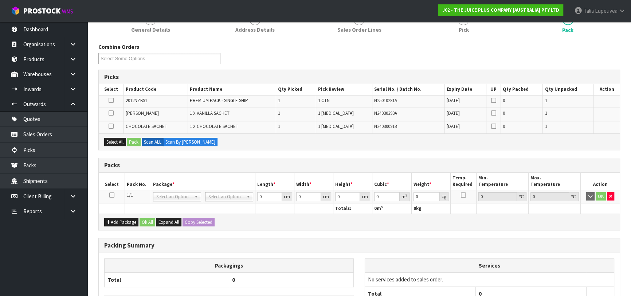
click at [111, 195] on icon at bounding box center [111, 195] width 5 height 0
click at [117, 139] on button "Select All" at bounding box center [114, 142] width 21 height 9
click at [131, 140] on button "Pack" at bounding box center [134, 142] width 14 height 9
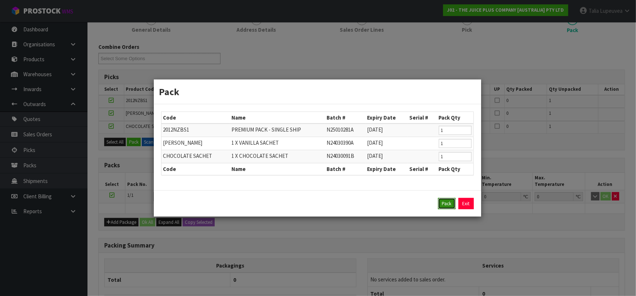
click at [451, 204] on button "Pack" at bounding box center [446, 204] width 17 height 12
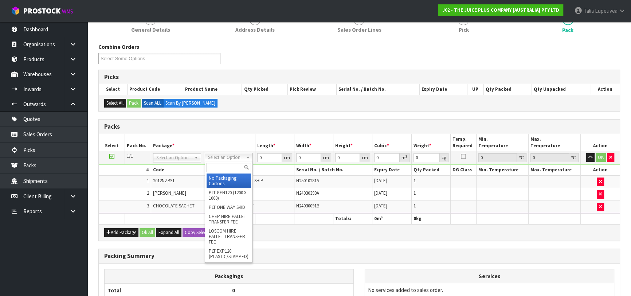
click at [227, 169] on input "text" at bounding box center [229, 167] width 44 height 9
type input "315"
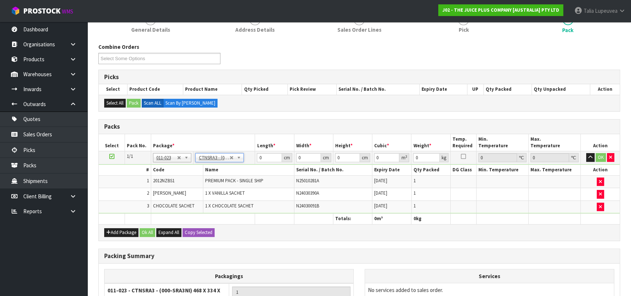
type input "46.8"
type input "33.4"
type input "31.5"
type input "0.049238"
type input "1.03"
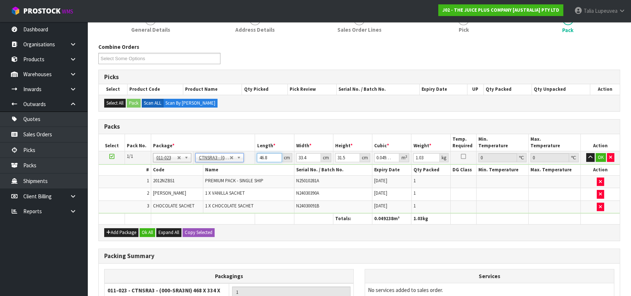
drag, startPoint x: 271, startPoint y: 157, endPoint x: 256, endPoint y: 159, distance: 14.8
click at [256, 159] on td "46.8 cm" at bounding box center [274, 157] width 39 height 13
type input "3"
type input "0.003156"
type input "32"
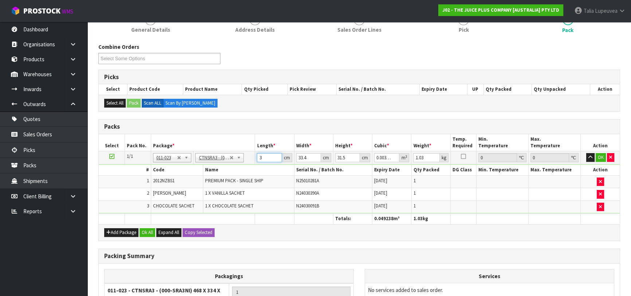
type input "0.033667"
type input "32"
type input "2"
type input "0.002016"
type input "24"
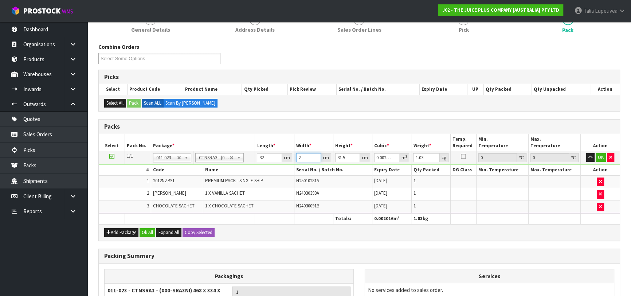
type input "0.024192"
type input "24"
type input "1"
type input "0.000768"
type input "14"
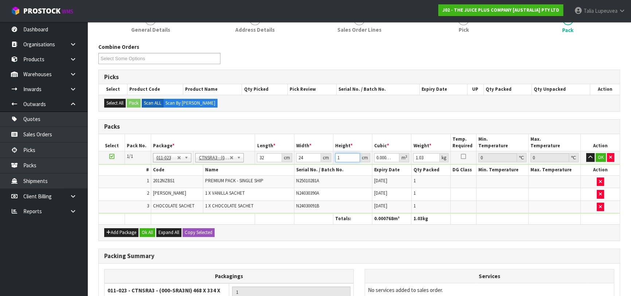
type input "0.010752"
type input "14"
type input "2"
click at [601, 153] on button "OK" at bounding box center [601, 157] width 10 height 9
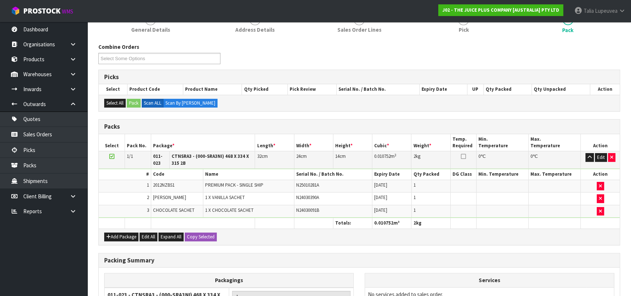
scroll to position [189, 0]
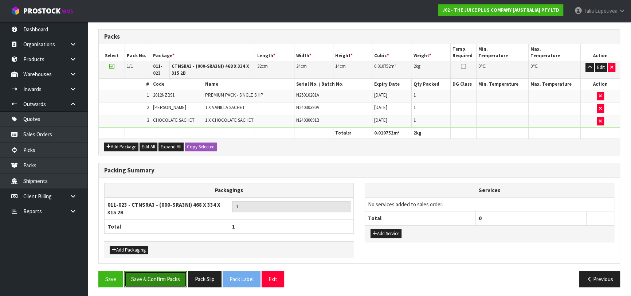
click at [158, 277] on button "Save & Confirm Packs" at bounding box center [155, 279] width 63 height 16
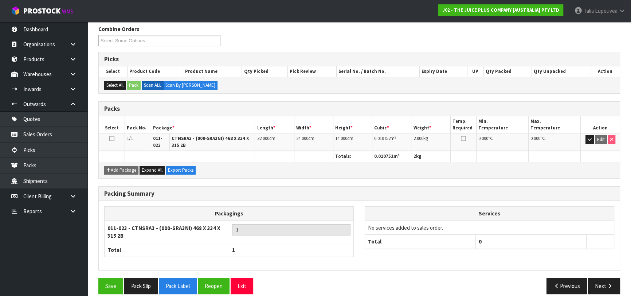
scroll to position [124, 0]
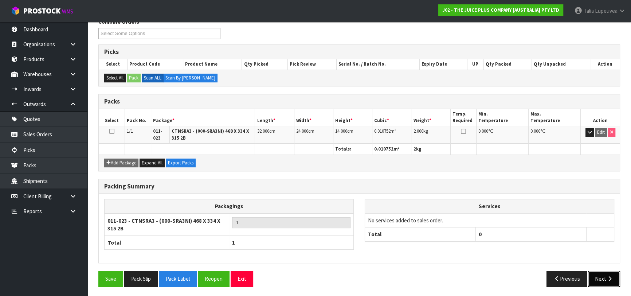
click at [609, 272] on button "Next" at bounding box center [604, 279] width 32 height 16
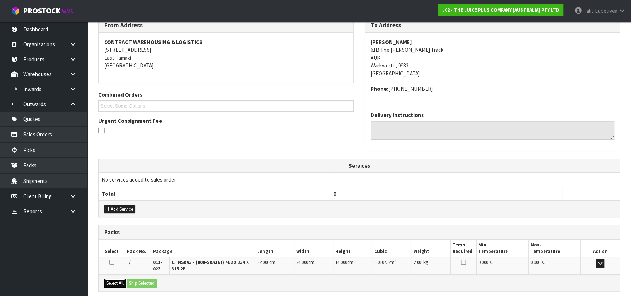
drag, startPoint x: 116, startPoint y: 278, endPoint x: 135, endPoint y: 281, distance: 18.9
click at [116, 279] on button "Select All" at bounding box center [114, 283] width 21 height 9
click at [140, 281] on button "Ship Selected" at bounding box center [142, 283] width 30 height 9
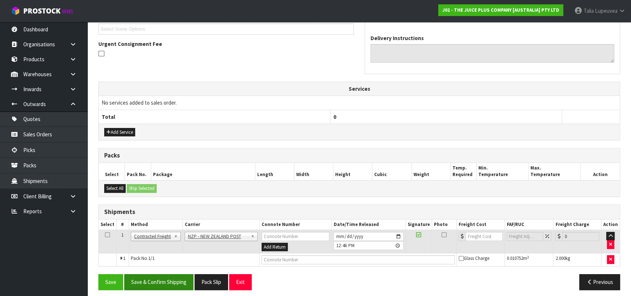
scroll to position [205, 0]
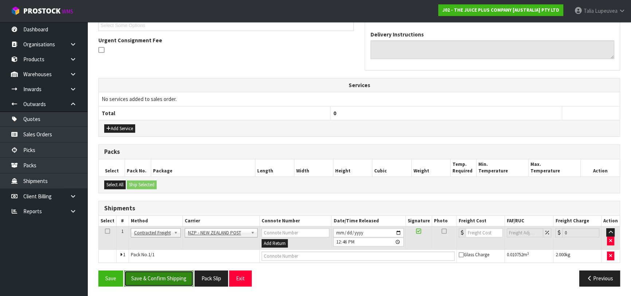
click at [155, 279] on button "Save & Confirm Shipping" at bounding box center [158, 278] width 69 height 16
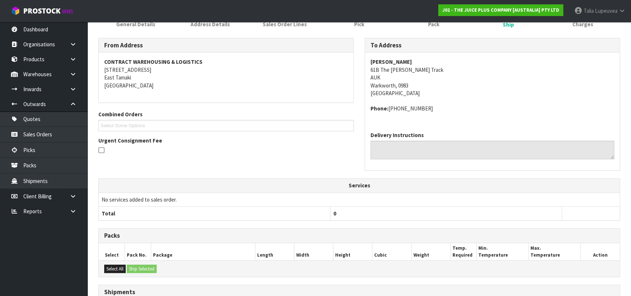
scroll to position [194, 0]
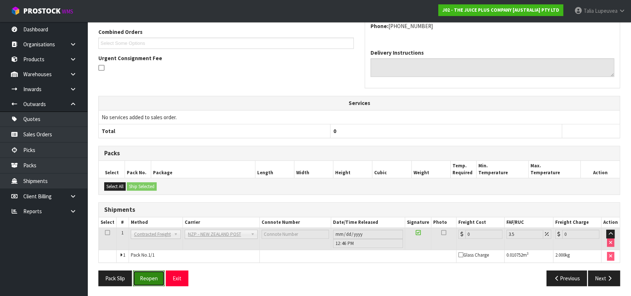
click at [154, 280] on button "Reopen" at bounding box center [149, 278] width 32 height 16
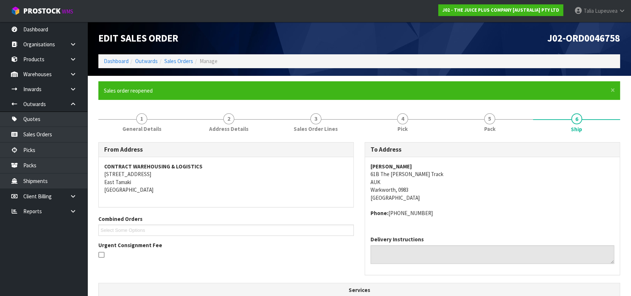
scroll to position [211, 0]
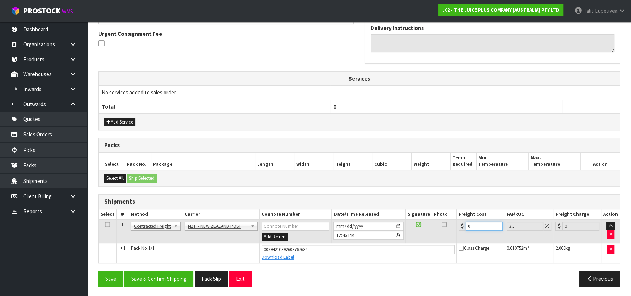
drag, startPoint x: 480, startPoint y: 222, endPoint x: 452, endPoint y: 226, distance: 29.0
click at [451, 230] on tr "1 Client Local Pickup Customer Local Pickup Company Freight Contracted Freight …" at bounding box center [359, 231] width 521 height 24
type input "8"
type input "8.28"
type input "8.9"
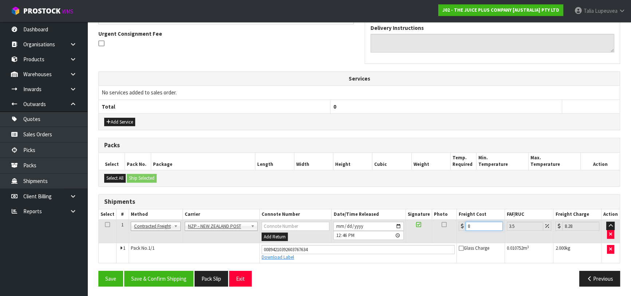
type input "9.21"
type input "8.92"
type input "9.23"
type input "8.92"
click at [172, 276] on button "Save & Confirm Shipping" at bounding box center [158, 279] width 69 height 16
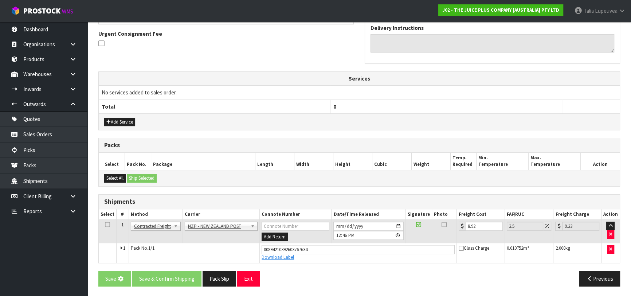
scroll to position [0, 0]
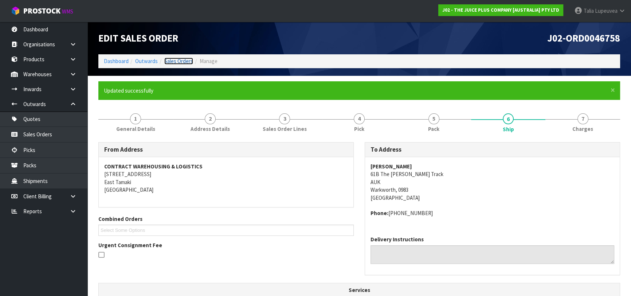
click at [179, 63] on link "Sales Orders" at bounding box center [178, 61] width 29 height 7
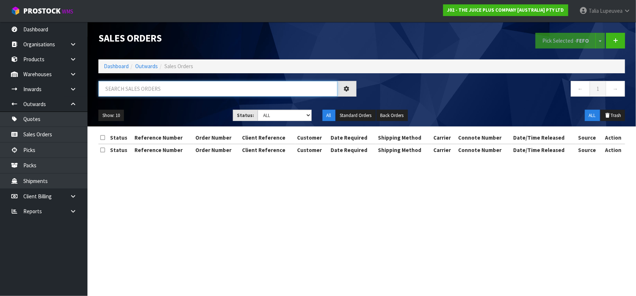
click at [185, 94] on input "text" at bounding box center [217, 89] width 239 height 16
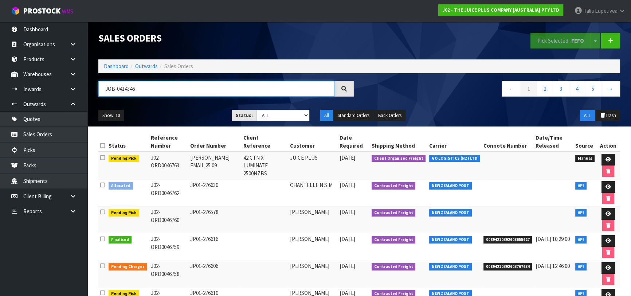
type input "JOB-0414346"
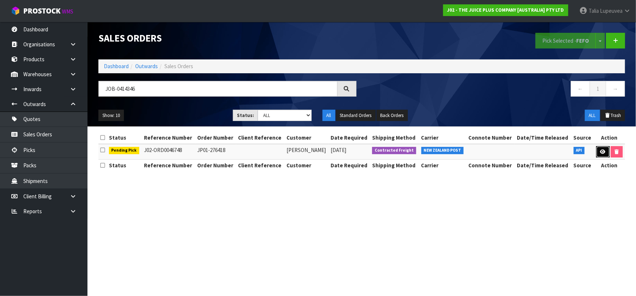
click at [603, 156] on link at bounding box center [602, 152] width 13 height 12
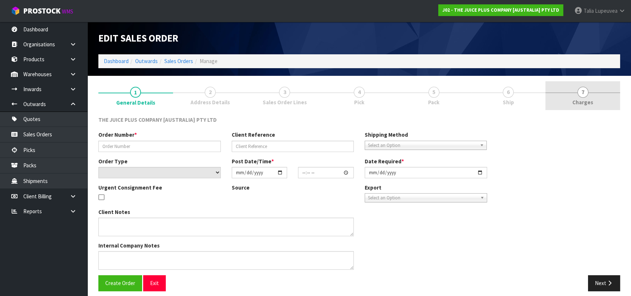
type input "JP01-276418"
select select "number:0"
type input "[DATE]"
type input "18:15:41.000"
type input "[DATE]"
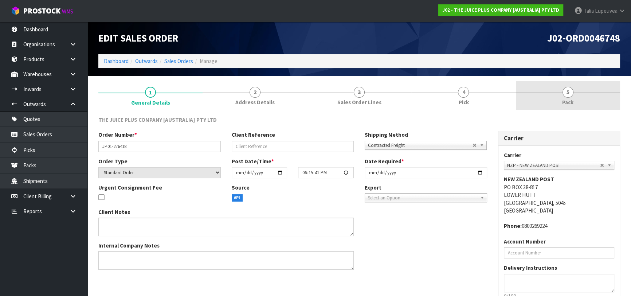
click at [566, 106] on span "Pack" at bounding box center [567, 102] width 11 height 8
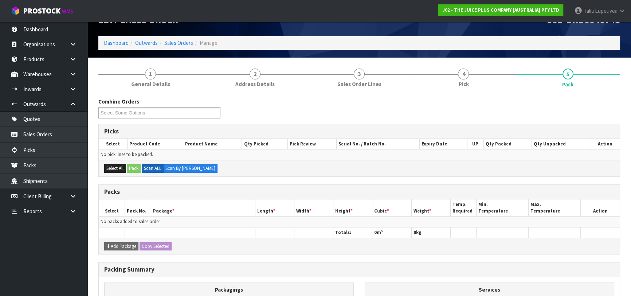
scroll to position [33, 0]
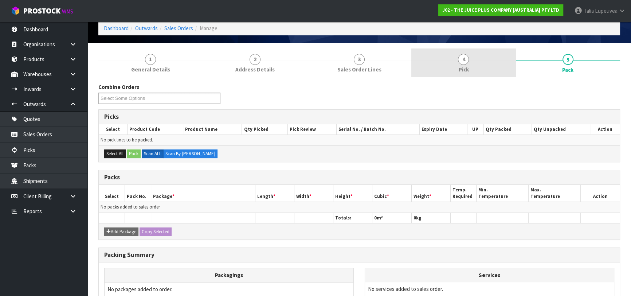
click at [466, 66] on span "Pick" at bounding box center [463, 70] width 10 height 8
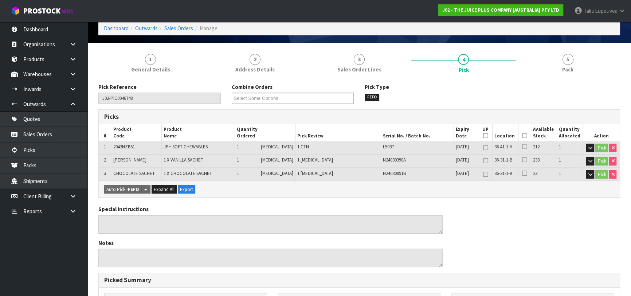
click at [522, 135] on icon at bounding box center [524, 135] width 5 height 0
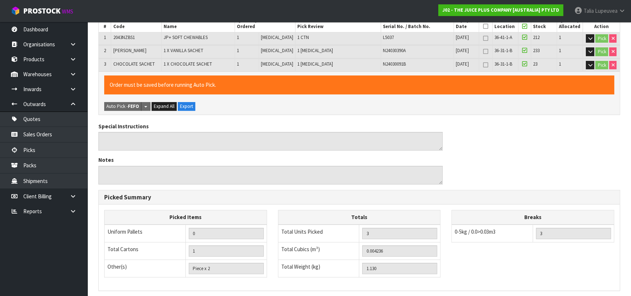
scroll to position [232, 0]
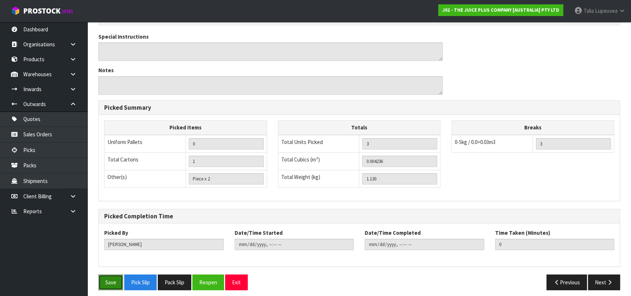
click at [111, 279] on button "Save" at bounding box center [110, 282] width 25 height 16
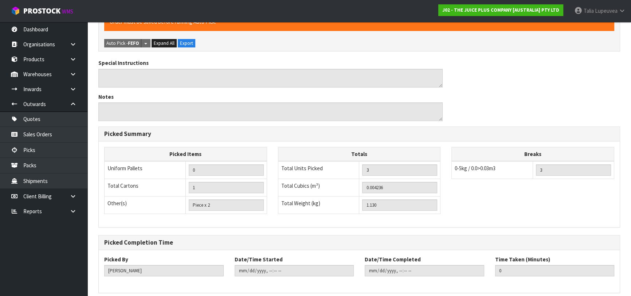
scroll to position [0, 0]
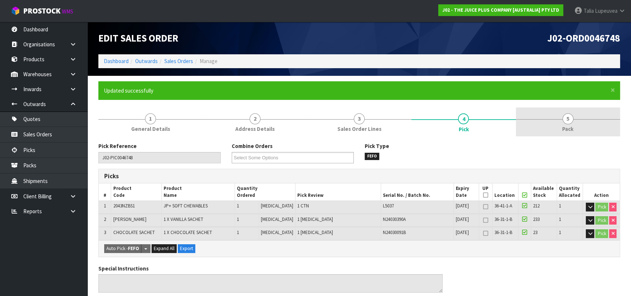
click at [565, 131] on span "Pack" at bounding box center [567, 129] width 11 height 8
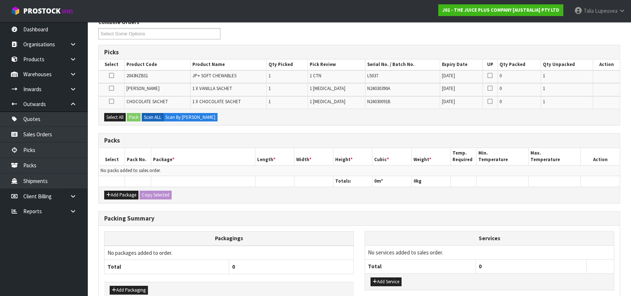
scroll to position [65, 0]
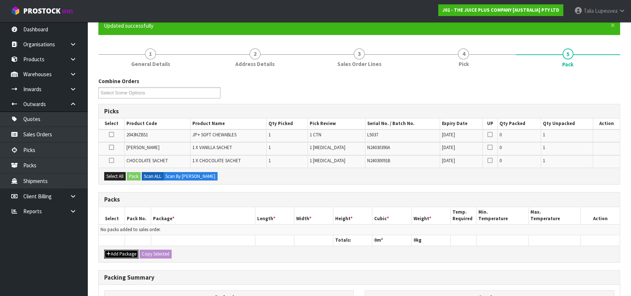
click at [129, 251] on button "Add Package" at bounding box center [121, 253] width 34 height 9
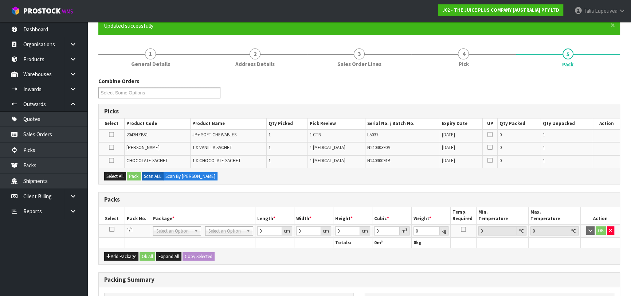
click at [112, 229] on icon at bounding box center [111, 229] width 5 height 0
click at [111, 174] on button "Select All" at bounding box center [114, 176] width 21 height 9
click at [129, 175] on button "Pack" at bounding box center [134, 176] width 14 height 9
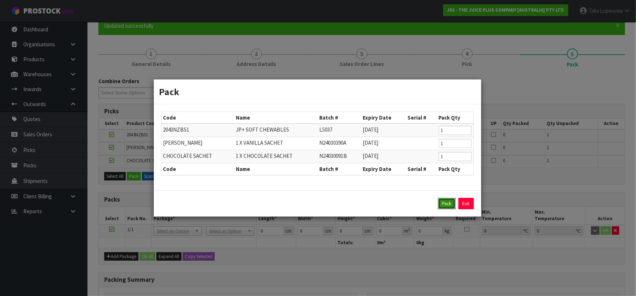
click at [444, 200] on button "Pack" at bounding box center [446, 204] width 17 height 12
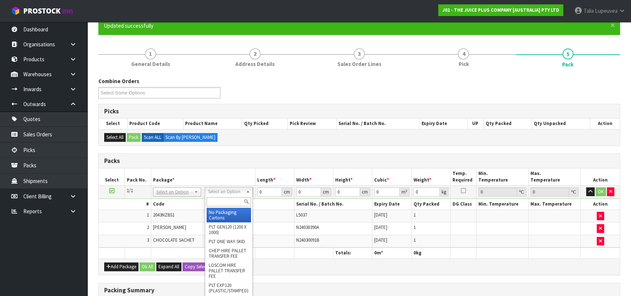
click at [219, 204] on input "text" at bounding box center [229, 201] width 44 height 9
type input "A4"
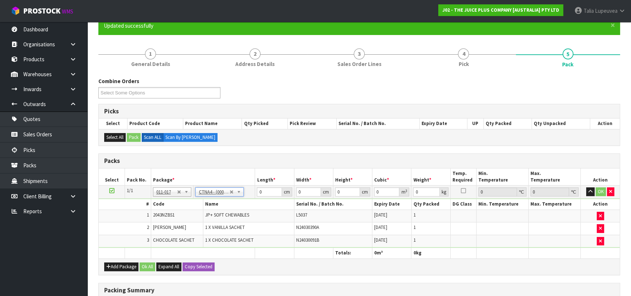
type input "31"
type input "22.5"
type input "25"
type input "0.017438"
type input "1.33"
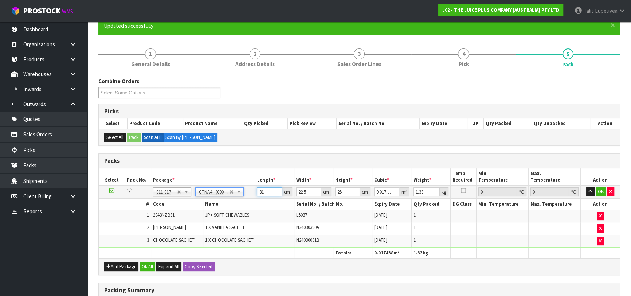
drag, startPoint x: 266, startPoint y: 192, endPoint x: 240, endPoint y: 194, distance: 25.9
click at [237, 194] on tr "1/1 NONE 007-001 007-002 007-004 007-009 007-013 007-014 007-015 007-017 007-01…" at bounding box center [359, 191] width 521 height 13
type input "2"
type input "0.001125"
type input "26"
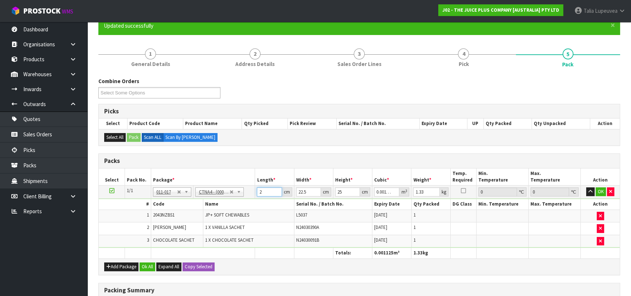
type input "0.014625"
type input "26"
type input "2"
type input "0.0013"
type input "22"
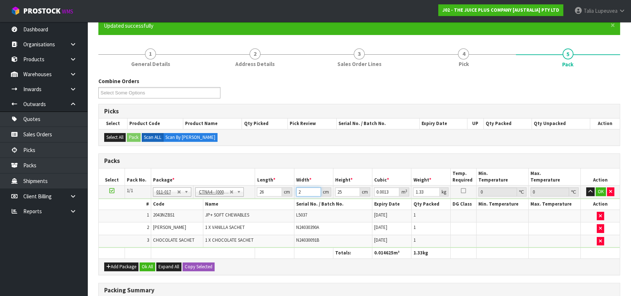
type input "0.0143"
type input "22"
type input "1"
type input "0.000572"
type input "17"
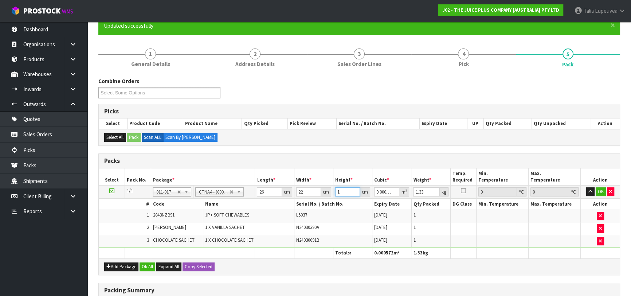
type input "0.009724"
type input "17"
type input "2"
click at [600, 188] on button "OK" at bounding box center [601, 191] width 10 height 9
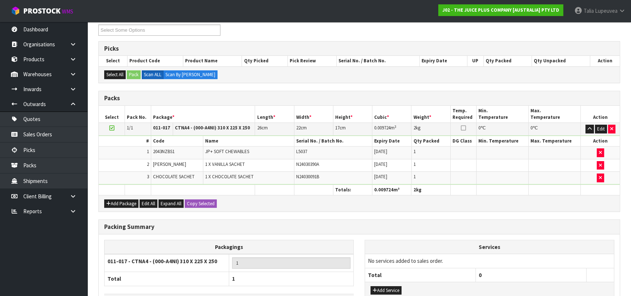
scroll to position [180, 0]
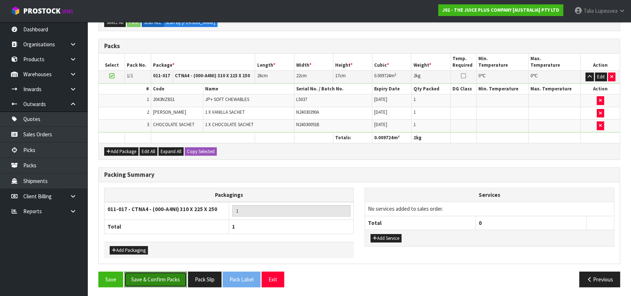
click at [174, 283] on button "Save & Confirm Packs" at bounding box center [155, 279] width 63 height 16
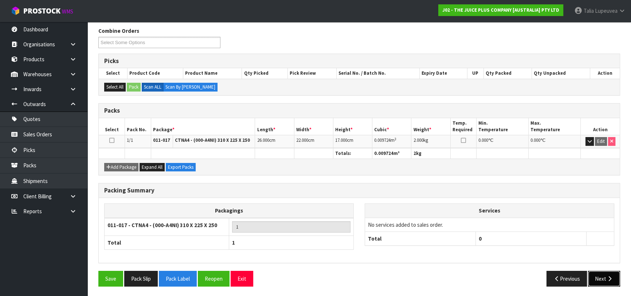
click at [599, 275] on button "Next" at bounding box center [604, 279] width 32 height 16
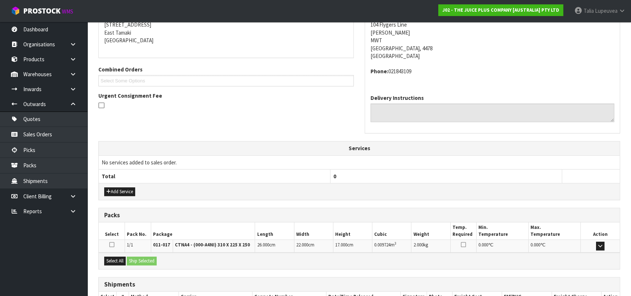
scroll to position [200, 0]
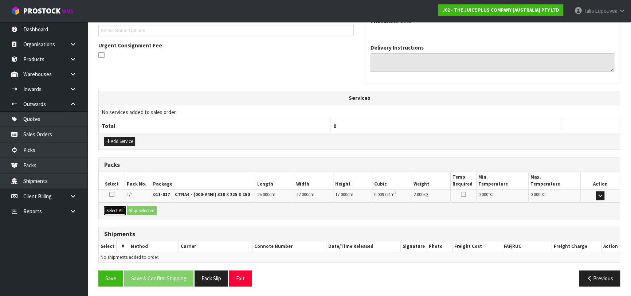
click at [120, 209] on button "Select All" at bounding box center [114, 210] width 21 height 9
click at [138, 208] on button "Ship Selected" at bounding box center [142, 210] width 30 height 9
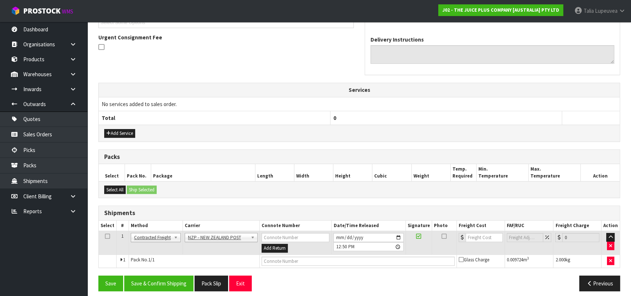
scroll to position [212, 0]
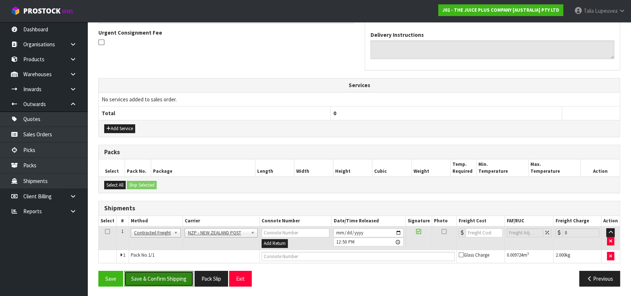
click at [168, 275] on button "Save & Confirm Shipping" at bounding box center [158, 279] width 69 height 16
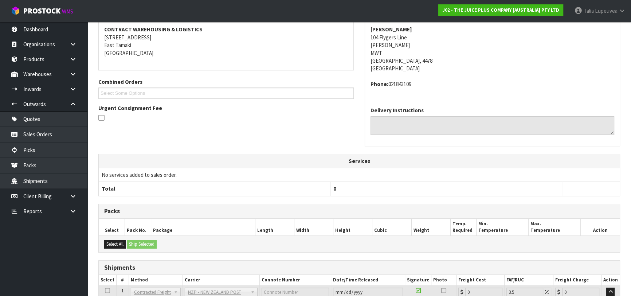
scroll to position [202, 0]
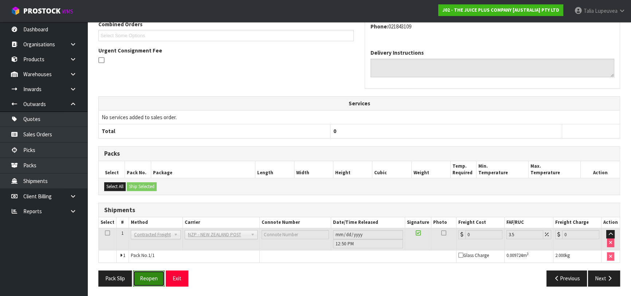
click at [144, 279] on button "Reopen" at bounding box center [149, 278] width 32 height 16
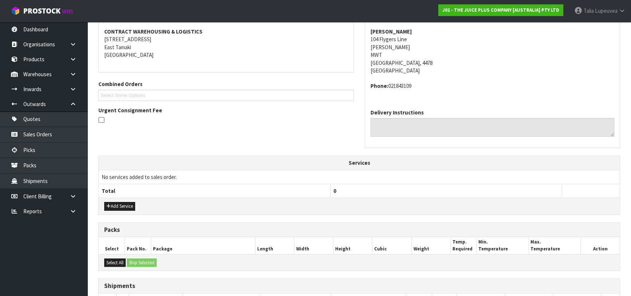
scroll to position [219, 0]
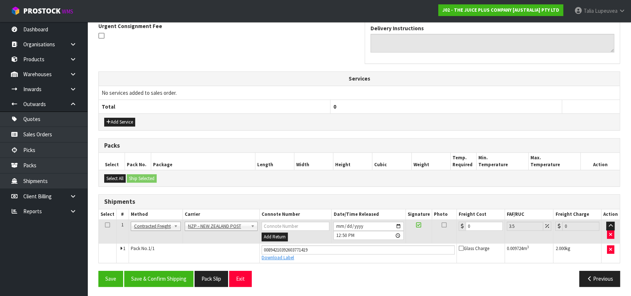
drag, startPoint x: 480, startPoint y: 228, endPoint x: 459, endPoint y: 232, distance: 21.9
click at [459, 232] on td "0" at bounding box center [481, 232] width 48 height 24
click at [470, 227] on input "0" at bounding box center [483, 225] width 37 height 9
drag, startPoint x: 470, startPoint y: 226, endPoint x: 466, endPoint y: 228, distance: 4.7
click at [466, 228] on input "0" at bounding box center [483, 225] width 37 height 9
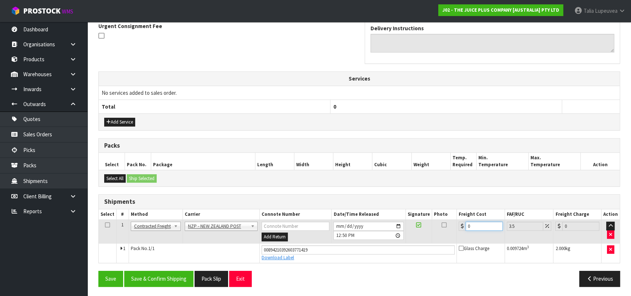
type input "1"
type input "1.03"
type input "13"
type input "13.45"
type input "13.04"
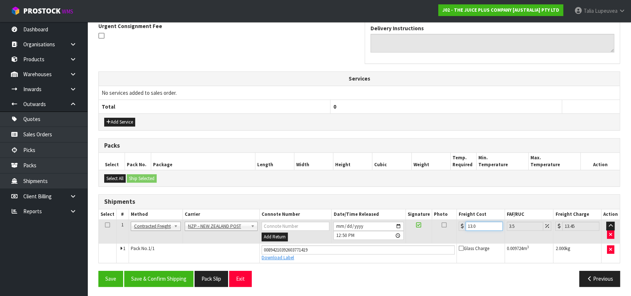
type input "13.5"
type input "13.04"
click at [164, 277] on button "Save & Confirm Shipping" at bounding box center [158, 279] width 69 height 16
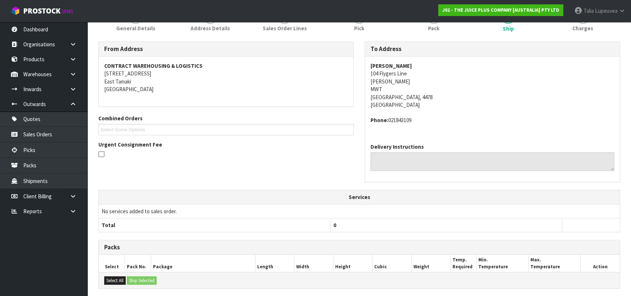
scroll to position [200, 0]
